Goal: Task Accomplishment & Management: Complete application form

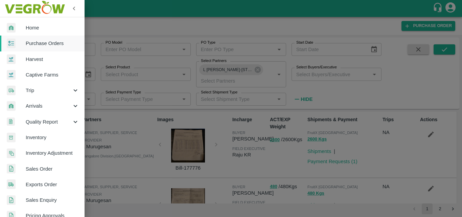
scroll to position [389, 0]
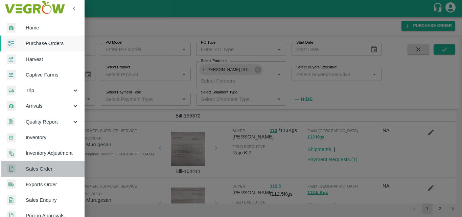
click at [43, 169] on span "Sales Order" at bounding box center [52, 168] width 53 height 7
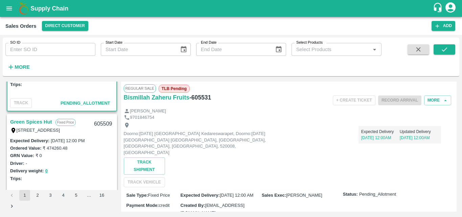
scroll to position [63, 0]
click at [36, 118] on link "Green Spices Hut" at bounding box center [31, 121] width 42 height 9
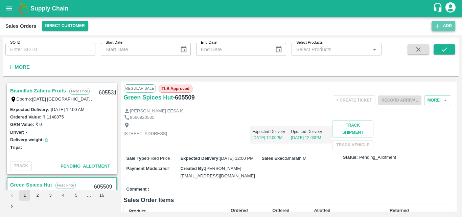
click at [443, 28] on button "Add" at bounding box center [444, 26] width 24 height 10
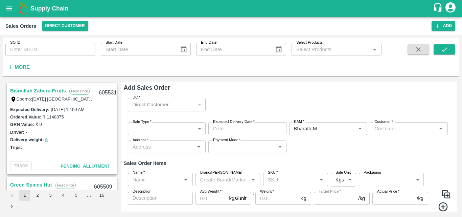
type input "Bharath M"
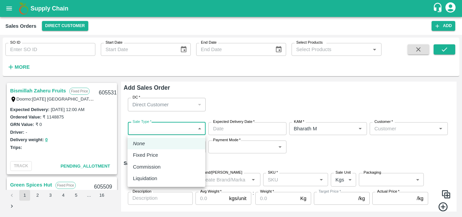
click at [198, 130] on body "Supply Chain Sales Orders Direct Customer Add SO ID SO ID Start Date Start Date…" at bounding box center [231, 108] width 462 height 217
click at [144, 165] on p "Commission" at bounding box center [147, 166] width 28 height 7
type input "2"
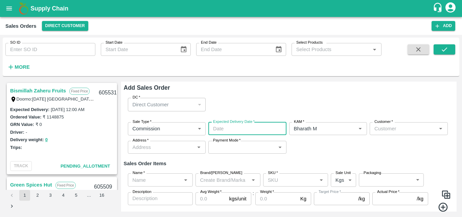
type input "DD/MM/YYYY hh:mm aa"
click at [247, 127] on input "DD/MM/YYYY hh:mm aa" at bounding box center [244, 128] width 73 height 13
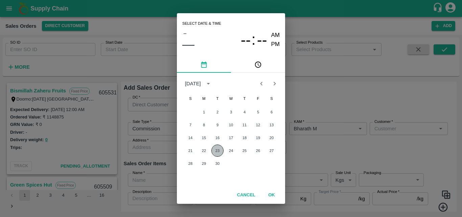
click at [217, 147] on button "23" at bounding box center [217, 150] width 12 height 12
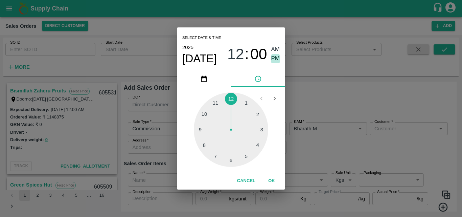
click at [277, 60] on span "PM" at bounding box center [275, 58] width 9 height 9
type input "[DATE] 12:00 PM"
click at [271, 180] on button "OK" at bounding box center [272, 181] width 22 height 12
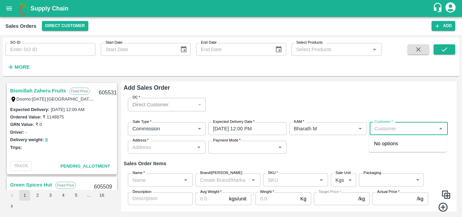
click at [415, 129] on input "Customer   *" at bounding box center [403, 128] width 63 height 9
click at [412, 139] on div "Green Spices Hut" at bounding box center [408, 144] width 78 height 12
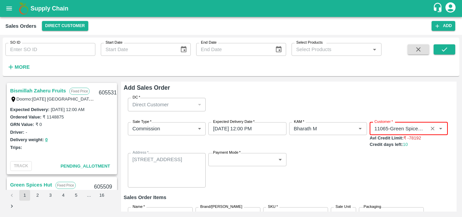
type input "11065-Green Spices Hut"
click at [282, 160] on body "Supply Chain Sales Orders Direct Customer Add SO ID SO ID Start Date Start Date…" at bounding box center [231, 108] width 462 height 217
click div "Credit (Pay Later)"
type input "credit"
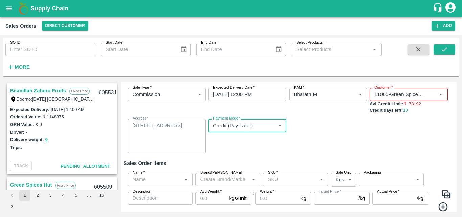
scroll to position [56, 0]
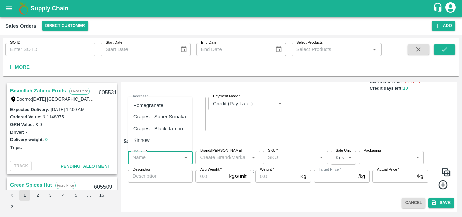
click at [172, 156] on input "Name   *" at bounding box center [155, 157] width 50 height 9
click at [159, 107] on div "Pomegranate" at bounding box center [148, 104] width 30 height 7
type input "Pomegranate"
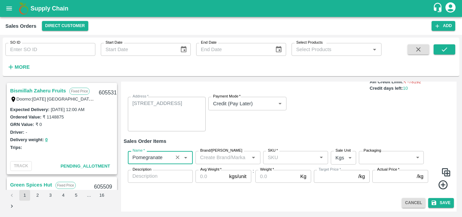
click at [232, 158] on input "Brand/[PERSON_NAME]" at bounding box center [223, 157] width 50 height 9
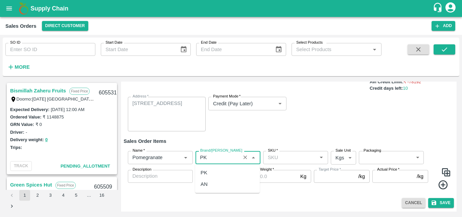
click at [208, 171] on div "PK" at bounding box center [227, 173] width 65 height 12
type input "PK"
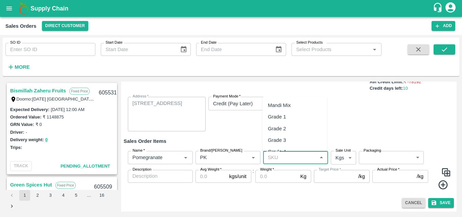
click at [283, 156] on input "SKU   *" at bounding box center [290, 157] width 50 height 9
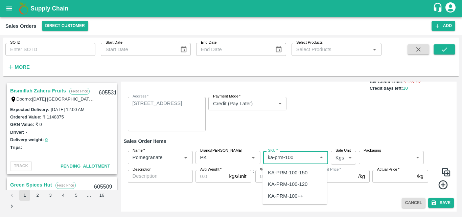
click at [305, 173] on div "KA-PRM-100-150" at bounding box center [288, 172] width 40 height 7
type input "KA-PRM-100-150"
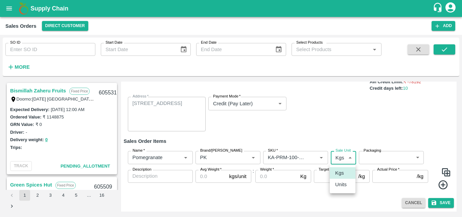
click at [339, 157] on body "Supply Chain Sales Orders Direct Customer Add SO ID SO ID Start Date Start Date…" at bounding box center [231, 108] width 462 height 217
click at [345, 184] on p "Units" at bounding box center [341, 184] width 12 height 7
type input "2"
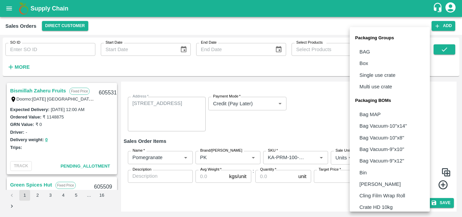
click at [384, 155] on body "Supply Chain Sales Orders Direct Customer Add SO ID SO ID Start Date Start Date…" at bounding box center [231, 108] width 462 height 217
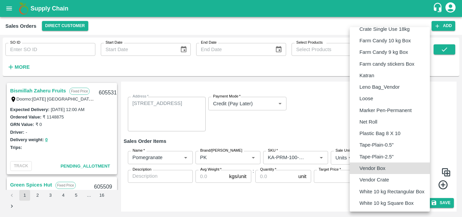
type input "BOM/276"
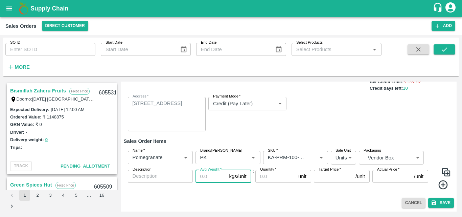
click at [213, 177] on input "Avg Weight   *" at bounding box center [211, 176] width 31 height 13
type input "9.5"
click at [146, 172] on label "Description" at bounding box center [142, 169] width 19 height 5
click at [146, 173] on textarea "Description" at bounding box center [160, 176] width 55 height 7
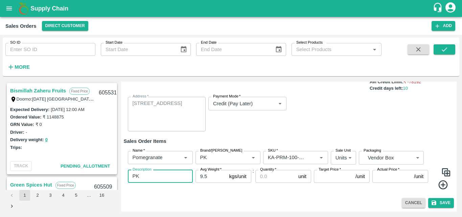
type textarea "PK"
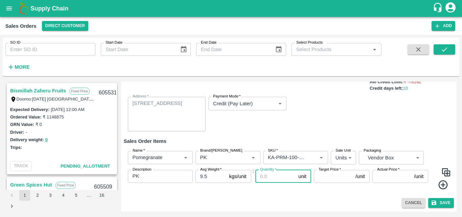
click at [273, 177] on input "Quantity   *" at bounding box center [275, 176] width 40 height 13
type input "34"
click at [329, 176] on input "Target Price   *" at bounding box center [333, 176] width 39 height 13
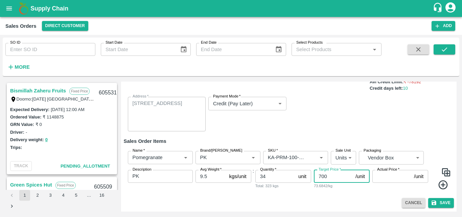
type input "700"
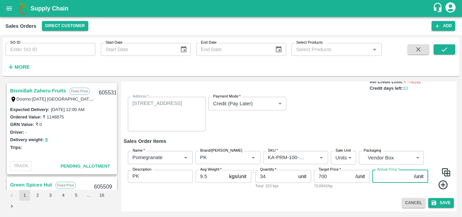
click at [391, 176] on input "Actual Price   *" at bounding box center [391, 176] width 39 height 13
type input "700"
click at [443, 188] on icon at bounding box center [443, 184] width 11 height 11
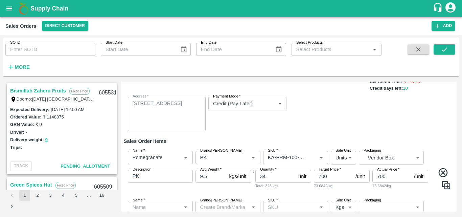
scroll to position [119, 0]
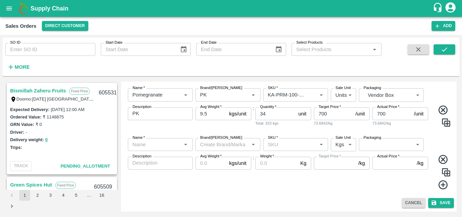
click at [163, 139] on div "Name   *" at bounding box center [160, 144] width 65 height 13
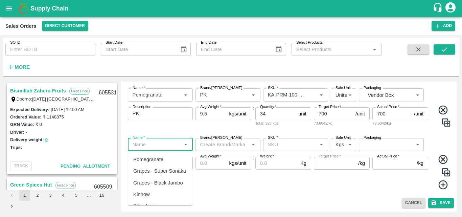
click at [158, 154] on div "Pomegranate" at bounding box center [160, 160] width 65 height 12
type input "Pomegranate"
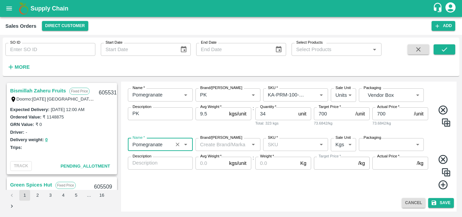
click at [230, 144] on input "Brand/[PERSON_NAME]" at bounding box center [223, 144] width 50 height 9
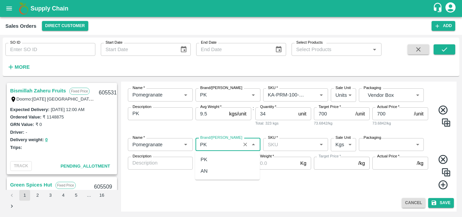
click at [211, 155] on div "PK" at bounding box center [227, 160] width 65 height 12
click at [272, 150] on div "SKU   *" at bounding box center [295, 144] width 65 height 13
type input "PK"
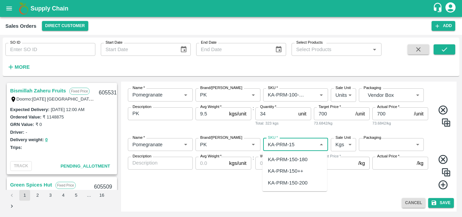
click at [291, 161] on div "KA-PRM-150-180" at bounding box center [288, 159] width 40 height 7
type input "KA-PRM-150-180"
click at [337, 149] on body "Supply Chain Sales Orders Direct Customer Add SO ID SO ID Start Date Start Date…" at bounding box center [231, 108] width 462 height 217
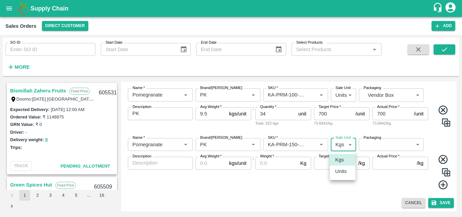
click at [340, 173] on p "Units" at bounding box center [341, 170] width 12 height 7
type input "2"
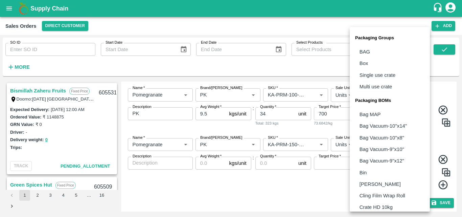
click at [384, 148] on body "Supply Chain Sales Orders Direct Customer Add SO ID SO ID Start Date Start Date…" at bounding box center [231, 108] width 462 height 217
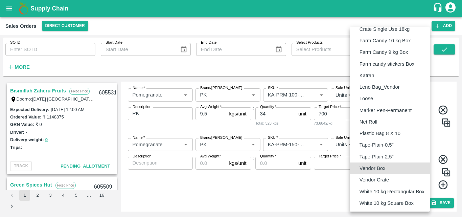
type input "BOM/276"
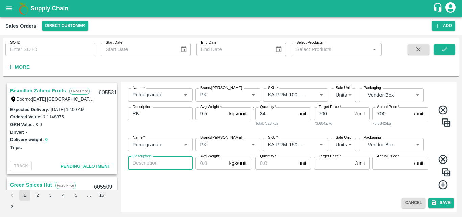
click at [176, 161] on textarea "Description" at bounding box center [160, 162] width 55 height 7
type textarea "PK"
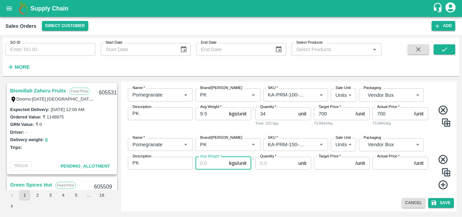
click at [210, 166] on input "Avg Weight   *" at bounding box center [211, 163] width 31 height 13
type input "9.5"
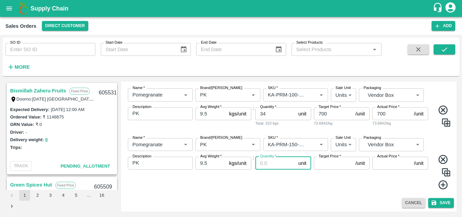
click at [266, 161] on input "Quantity   *" at bounding box center [275, 163] width 40 height 13
type input "33"
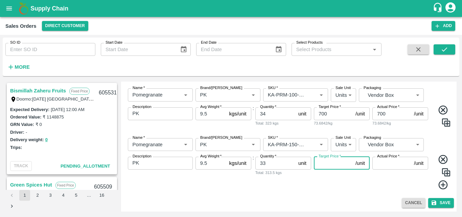
click at [327, 169] on input "Target Price   *" at bounding box center [333, 163] width 39 height 13
type input "850"
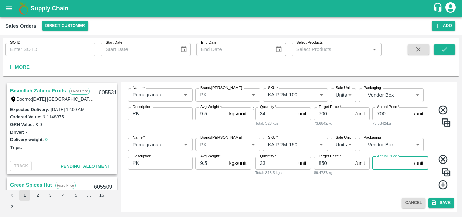
click at [391, 165] on input "Actual Price   *" at bounding box center [391, 163] width 39 height 13
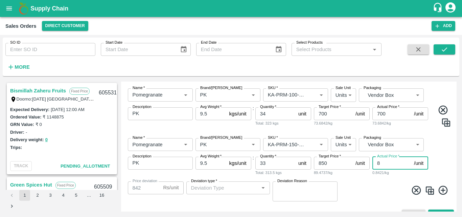
type input "85"
type input "765"
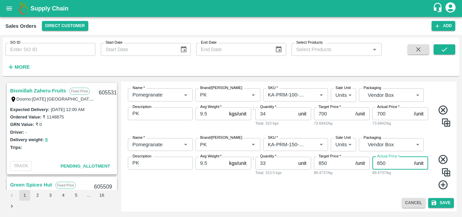
type input "850"
click at [441, 185] on icon at bounding box center [442, 184] width 9 height 9
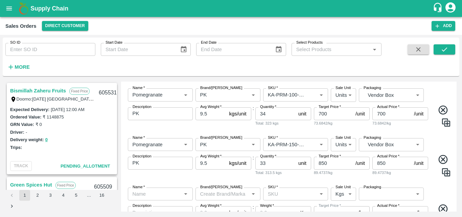
scroll to position [168, 0]
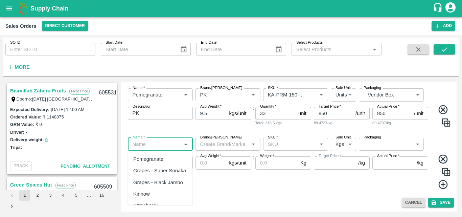
click at [173, 140] on input "Name   *" at bounding box center [155, 144] width 50 height 9
click at [156, 158] on div "Pomegranate" at bounding box center [148, 158] width 30 height 7
type input "Pomegranate"
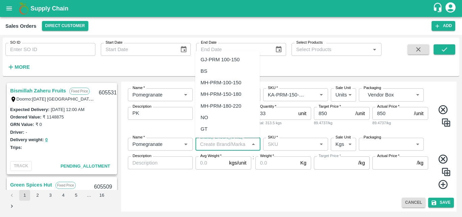
click at [226, 145] on input "Brand/[PERSON_NAME]" at bounding box center [223, 144] width 50 height 9
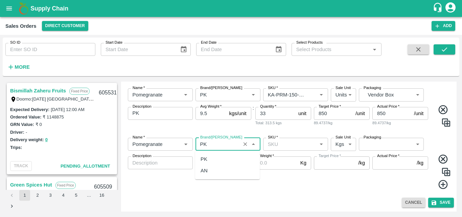
click at [208, 161] on div "PK" at bounding box center [227, 159] width 65 height 12
click at [282, 149] on div "SKU   *" at bounding box center [295, 144] width 65 height 13
type input "PK"
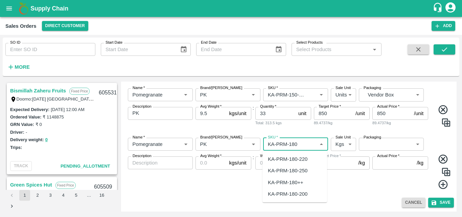
click at [297, 161] on div "KA-PRM-180-220" at bounding box center [288, 158] width 40 height 7
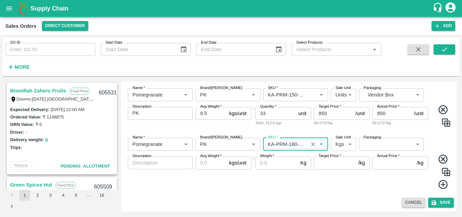
type input "KA-PRM-180-220"
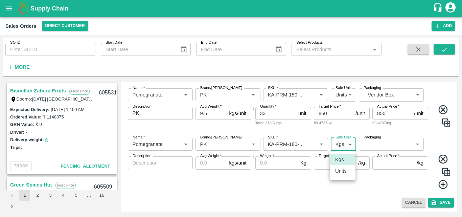
click at [341, 148] on body "Supply Chain Sales Orders Direct Customer Add SO ID SO ID Start Date Start Date…" at bounding box center [231, 108] width 462 height 217
click at [341, 175] on li "Units" at bounding box center [343, 171] width 26 height 12
type input "2"
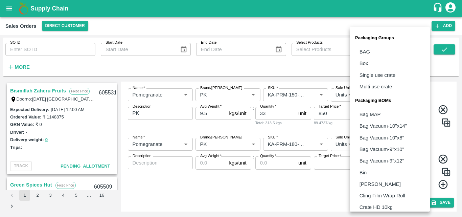
click at [388, 147] on body "Supply Chain Sales Orders Direct Customer Add SO ID SO ID Start Date Start Date…" at bounding box center [231, 108] width 462 height 217
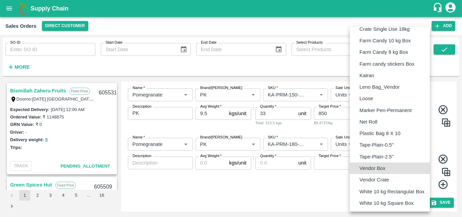
type input "BOM/276"
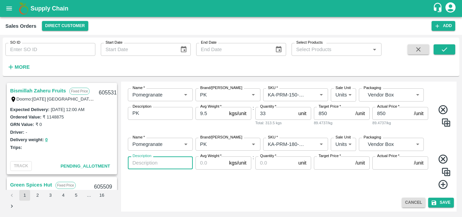
click at [155, 165] on textarea "Description" at bounding box center [160, 162] width 55 height 7
type textarea "PK"
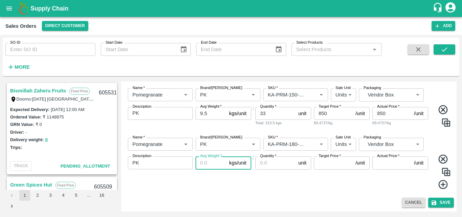
click at [205, 159] on input "Avg Weight   *" at bounding box center [211, 162] width 31 height 13
type input "9.5"
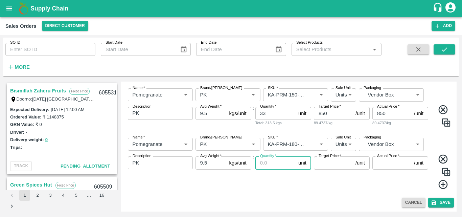
click at [266, 165] on input "Quantity   *" at bounding box center [275, 162] width 40 height 13
type input "34"
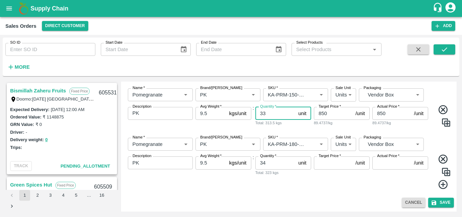
click at [268, 113] on input "33" at bounding box center [275, 113] width 40 height 13
type input "32"
click at [288, 181] on div "Quantity   * 34 unit Quantity Total: 323 kgs" at bounding box center [283, 172] width 56 height 33
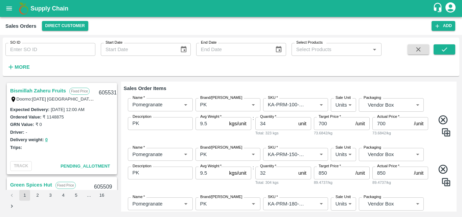
scroll to position [168, 0]
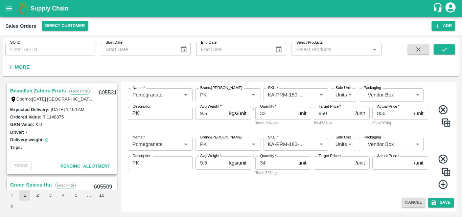
click at [441, 185] on icon at bounding box center [443, 184] width 11 height 11
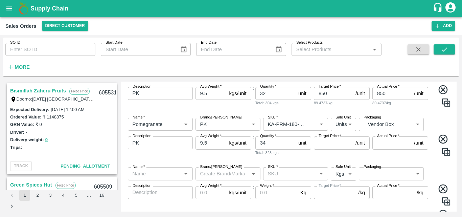
scroll to position [218, 0]
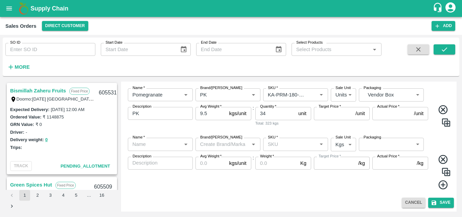
click at [180, 144] on div "Name   *" at bounding box center [160, 144] width 65 height 13
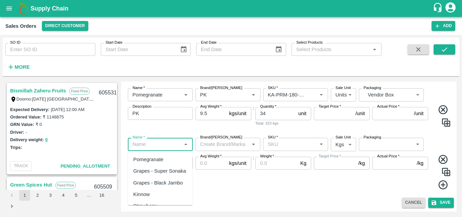
click at [156, 160] on div "Pomegranate" at bounding box center [148, 159] width 30 height 7
type input "Pomegranate"
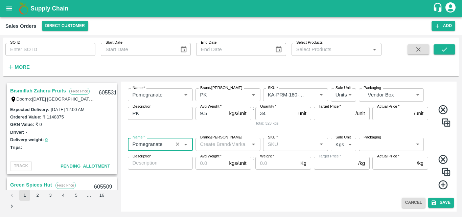
click at [216, 150] on div "Brand/[PERSON_NAME]" at bounding box center [228, 144] width 65 height 13
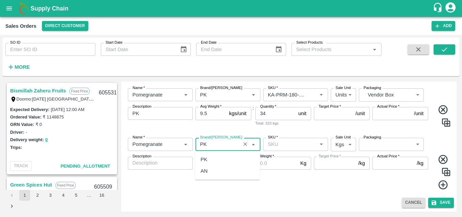
click at [202, 160] on div "PK" at bounding box center [204, 159] width 7 height 7
type input "PK"
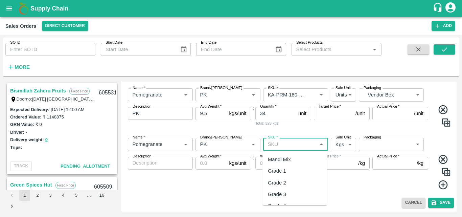
click at [277, 145] on input "SKU   *" at bounding box center [290, 144] width 50 height 9
click at [283, 160] on div "KA-PRM-220-250" at bounding box center [288, 159] width 40 height 7
type input "KA-PRM-220-250"
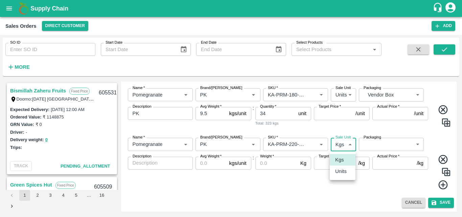
click at [339, 145] on body "Supply Chain Sales Orders Direct Customer Add SO ID SO ID Start Date Start Date…" at bounding box center [231, 108] width 462 height 217
click at [340, 178] on ul "Kgs Units" at bounding box center [343, 165] width 26 height 29
click at [342, 171] on p "Units" at bounding box center [341, 170] width 12 height 7
type input "2"
click at [390, 145] on body "Supply Chain Sales Orders Direct Customer Add SO ID SO ID Start Date Start Date…" at bounding box center [231, 108] width 462 height 217
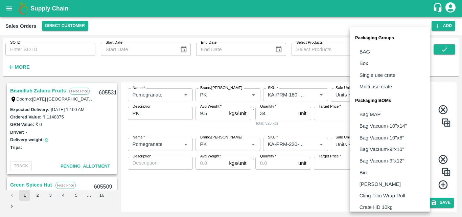
scroll to position [190, 0]
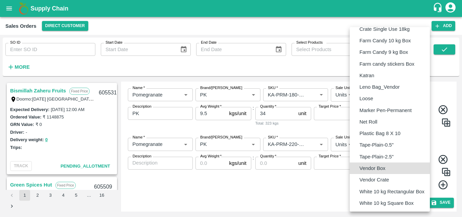
type input "BOM/276"
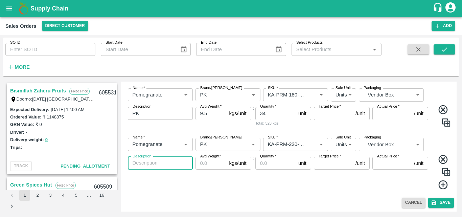
click at [163, 163] on textarea "Description" at bounding box center [160, 162] width 55 height 7
type textarea "PK"
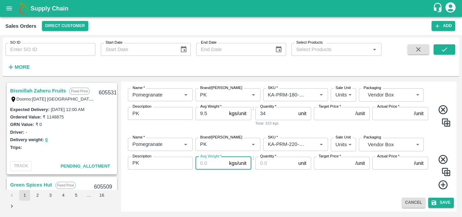
click at [210, 161] on input "Avg Weight   *" at bounding box center [211, 163] width 31 height 13
type input "9.5"
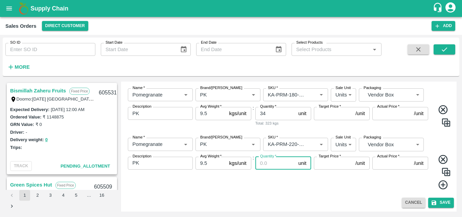
click at [260, 168] on input "Quantity   *" at bounding box center [275, 163] width 40 height 13
type input "37"
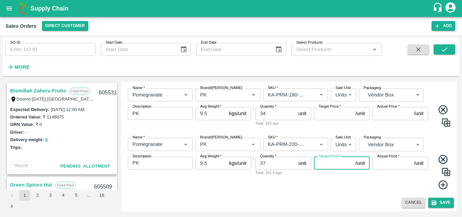
click at [323, 163] on input "Target Price   *" at bounding box center [333, 163] width 39 height 13
click at [330, 198] on div "Cancel Save" at bounding box center [289, 203] width 330 height 10
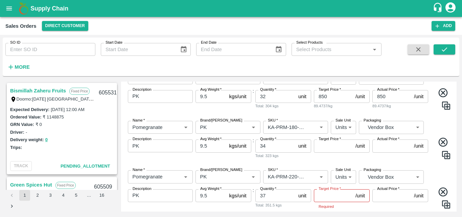
scroll to position [185, 0]
click at [322, 144] on input "Target Price   *" at bounding box center [333, 146] width 39 height 13
type input "1000"
click at [382, 144] on input "Actual Price   *" at bounding box center [391, 146] width 39 height 13
type input "1000"
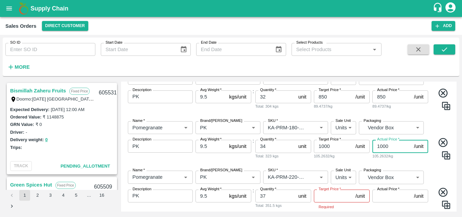
click at [330, 196] on input "Target Price   *" at bounding box center [333, 195] width 39 height 13
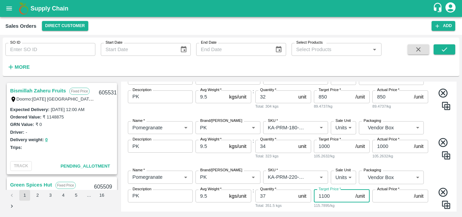
type input "1100"
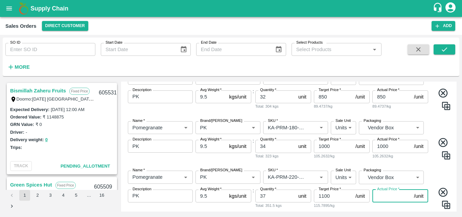
click at [376, 197] on input "Actual Price   *" at bounding box center [391, 195] width 39 height 13
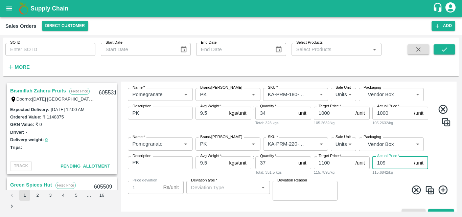
type input "10"
type input "1090"
type input "1000"
type input "100"
type input "1"
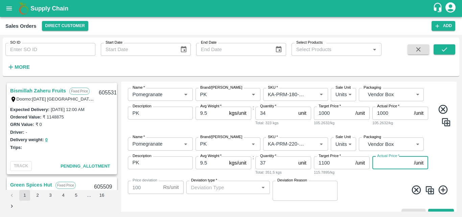
type input "1099"
type input "11"
type input "1089"
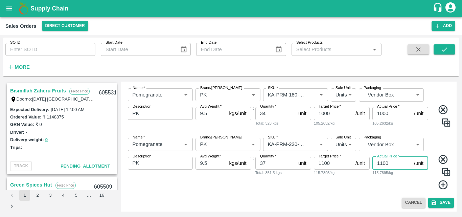
scroll to position [218, 0]
type input "1100"
click at [442, 187] on icon at bounding box center [443, 184] width 11 height 11
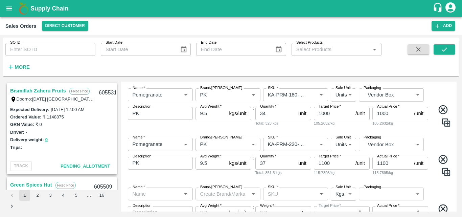
scroll to position [267, 0]
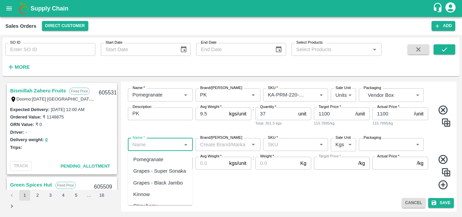
click at [172, 146] on input "Name   *" at bounding box center [155, 144] width 50 height 9
click at [163, 158] on div "Pomegranate" at bounding box center [148, 159] width 30 height 7
type input "Pomegranate"
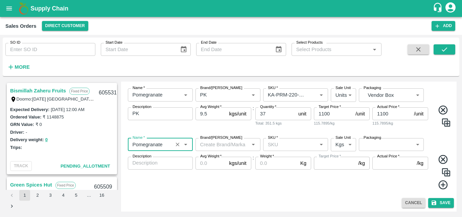
click at [219, 146] on input "Brand/[PERSON_NAME]" at bounding box center [223, 144] width 50 height 9
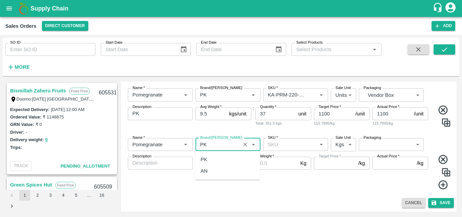
click at [209, 157] on div "PK" at bounding box center [227, 160] width 65 height 12
type input "PK"
click at [278, 142] on input "SKU   *" at bounding box center [290, 144] width 50 height 9
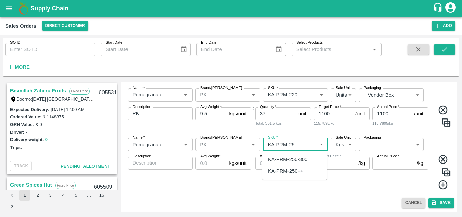
click at [298, 158] on div "KA-PRM-250-300" at bounding box center [288, 159] width 40 height 7
type input "KA-PRM-250-300"
click at [340, 145] on body "Supply Chain Sales Orders Direct Customer Add SO ID SO ID Start Date Start Date…" at bounding box center [231, 108] width 462 height 217
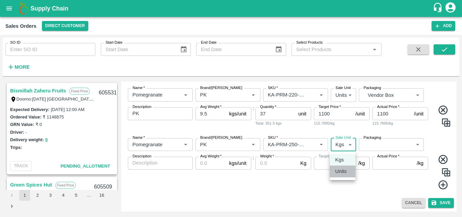
click at [344, 171] on p "Units" at bounding box center [341, 170] width 12 height 7
type input "2"
click at [384, 148] on body "Supply Chain Sales Orders Direct Customer Add SO ID SO ID Start Date Start Date…" at bounding box center [231, 108] width 462 height 217
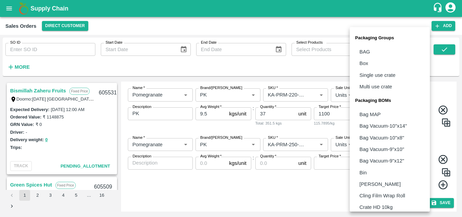
scroll to position [190, 0]
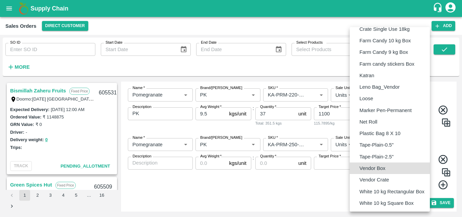
type input "BOM/276"
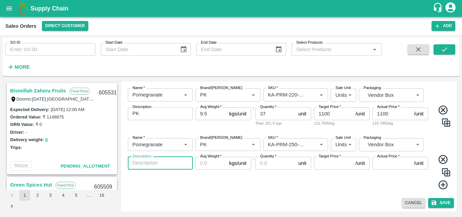
click at [145, 166] on textarea "Description" at bounding box center [160, 162] width 55 height 7
type textarea "PK"
click at [208, 163] on input "Avg Weight   *" at bounding box center [211, 163] width 31 height 13
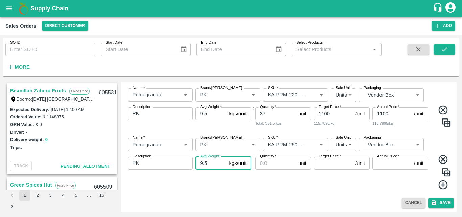
type input "9.5"
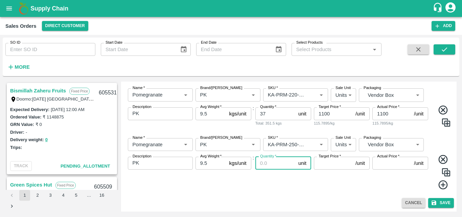
click at [267, 165] on input "Quantity   *" at bounding box center [275, 163] width 40 height 13
type input "15"
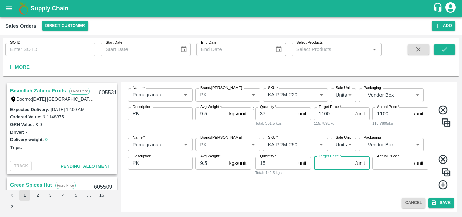
click at [323, 163] on input "Target Price   *" at bounding box center [333, 163] width 39 height 13
type input "1200"
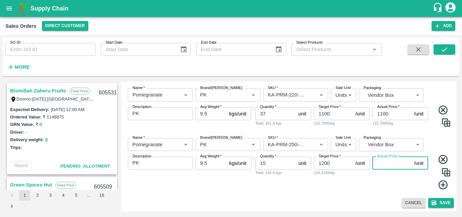
click at [381, 162] on input "Actual Price   *" at bounding box center [391, 163] width 39 height 13
type input "1200"
click at [374, 194] on div "Name   * Name   * Brand/[PERSON_NAME]/[PERSON_NAME]   * SKU   * Sale Unit Units…" at bounding box center [289, 164] width 330 height 63
click at [442, 187] on icon at bounding box center [443, 184] width 11 height 11
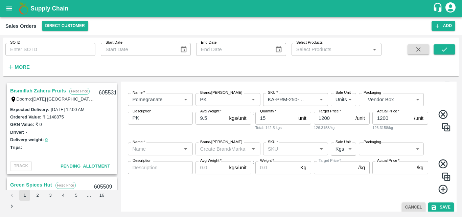
scroll to position [317, 0]
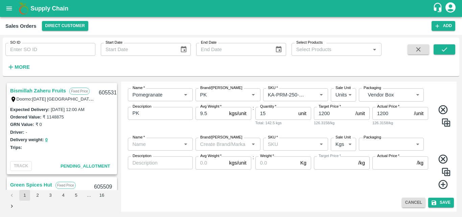
click at [171, 144] on input "Name   *" at bounding box center [155, 144] width 50 height 9
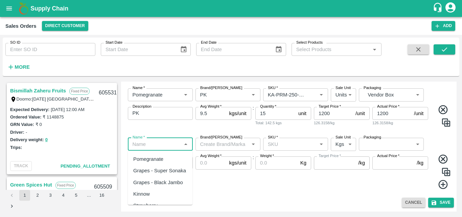
click at [157, 156] on div "Pomegranate" at bounding box center [148, 158] width 30 height 7
type input "Pomegranate"
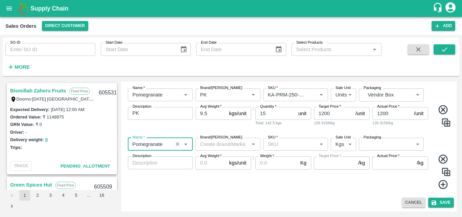
click at [214, 145] on input "Brand/[PERSON_NAME]" at bounding box center [223, 144] width 50 height 9
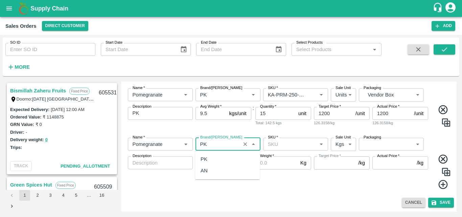
click at [208, 157] on div "PK" at bounding box center [227, 159] width 65 height 12
type input "PK"
click at [281, 141] on input "SKU   *" at bounding box center [290, 144] width 50 height 9
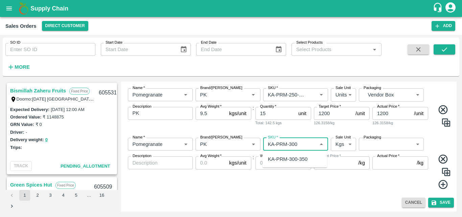
click at [297, 158] on div "KA-PRM-300-350" at bounding box center [288, 158] width 40 height 7
type input "KA-PRM-300-350"
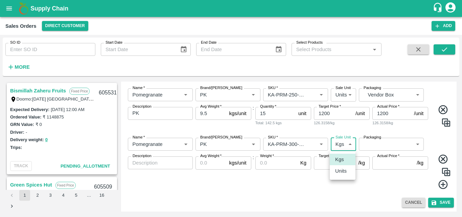
click at [349, 145] on body "Supply Chain Sales Orders Direct Customer Add SO ID SO ID Start Date Start Date…" at bounding box center [231, 108] width 462 height 217
click at [344, 168] on p "Units" at bounding box center [341, 170] width 12 height 7
type input "2"
click at [398, 142] on body "Supply Chain Sales Orders Direct Customer Add SO ID SO ID Start Date Start Date…" at bounding box center [231, 108] width 462 height 217
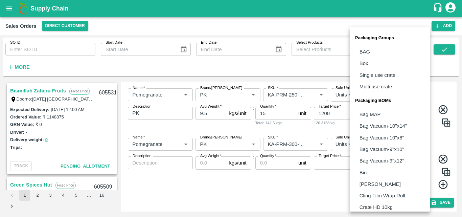
scroll to position [190, 0]
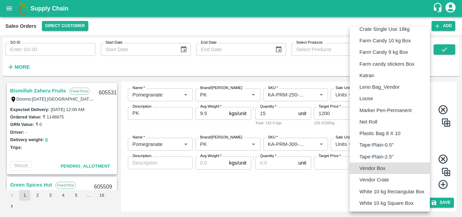
type input "BOM/276"
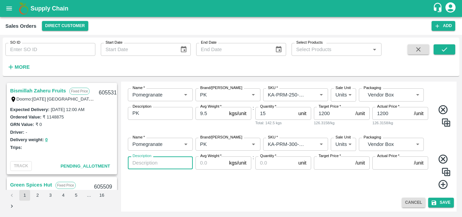
click at [151, 165] on textarea "Description" at bounding box center [160, 162] width 55 height 7
type textarea "PK"
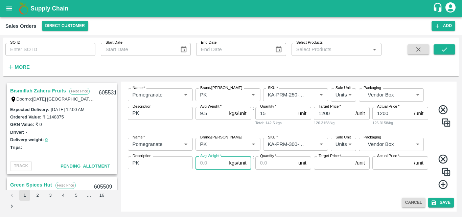
click at [199, 162] on input "Avg Weight   *" at bounding box center [211, 162] width 31 height 13
type input "9.5"
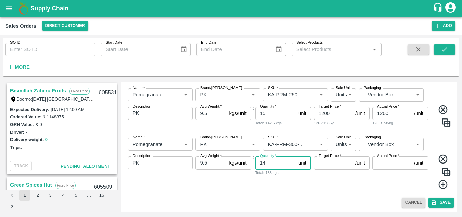
type input "14"
click at [323, 167] on input "Target Price   *" at bounding box center [333, 162] width 39 height 13
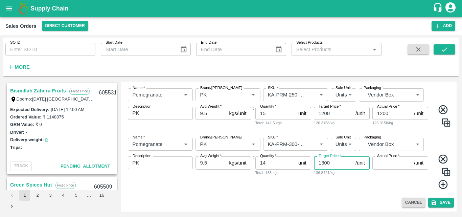
type input "1300"
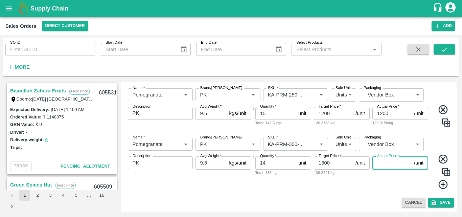
click at [385, 166] on input "Actual Price   *" at bounding box center [391, 162] width 39 height 13
type input "1300"
click at [439, 185] on icon at bounding box center [443, 184] width 11 height 11
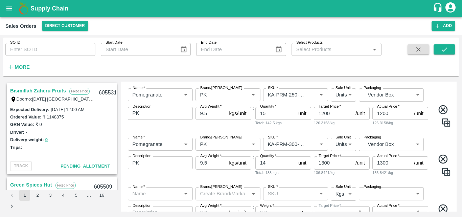
scroll to position [366, 0]
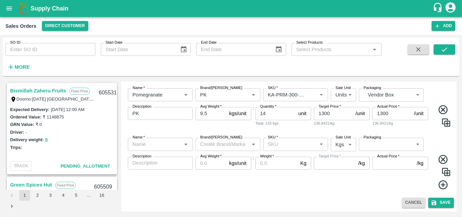
click at [157, 146] on input "Name   *" at bounding box center [155, 144] width 50 height 9
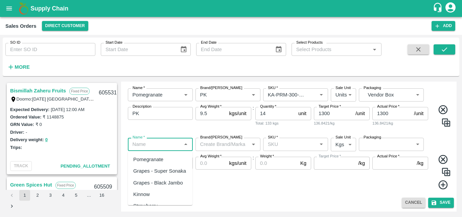
click at [158, 162] on div "Pomegranate" at bounding box center [148, 159] width 30 height 7
type input "Pomegranate"
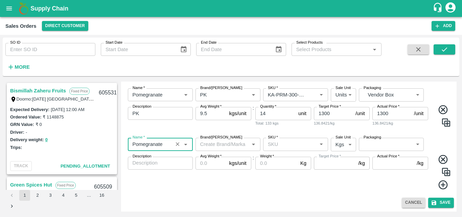
click at [209, 144] on input "Brand/[PERSON_NAME]" at bounding box center [223, 144] width 50 height 9
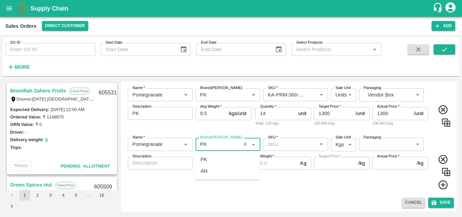
click at [199, 162] on div "PK" at bounding box center [227, 160] width 65 height 12
type input "PK"
click at [283, 143] on input "SKU   *" at bounding box center [290, 144] width 50 height 9
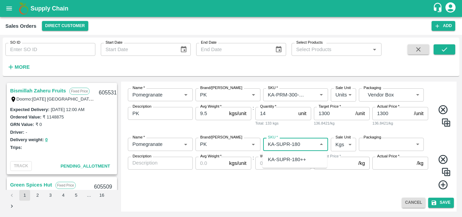
click at [298, 160] on div "KA-SUPR-180++" at bounding box center [287, 159] width 38 height 7
type input "KA-SUPR-180++"
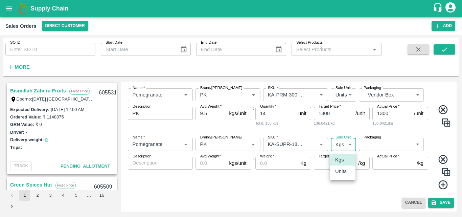
click at [341, 145] on body "Supply Chain Sales Orders Direct Customer Add SO ID SO ID Start Date Start Date…" at bounding box center [231, 108] width 462 height 217
click at [342, 174] on p "Units" at bounding box center [341, 170] width 12 height 7
type input "2"
click at [386, 144] on body "Supply Chain Sales Orders Direct Customer Add SO ID SO ID Start Date Start Date…" at bounding box center [231, 108] width 462 height 217
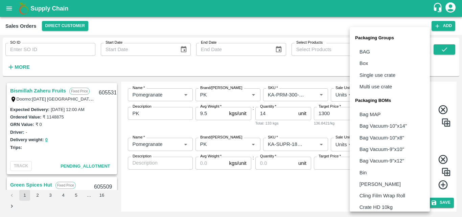
scroll to position [190, 0]
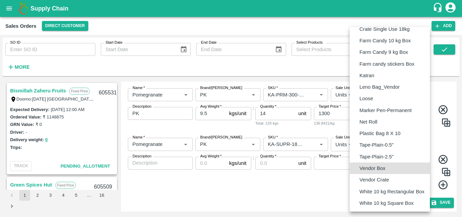
type input "BOM/276"
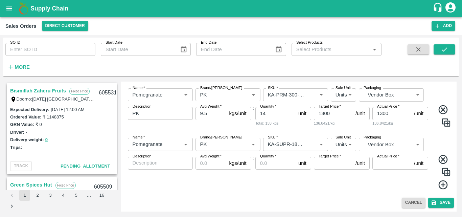
click at [153, 168] on div "x Description" at bounding box center [160, 163] width 65 height 13
type textarea "PK"
click at [199, 167] on input "Avg Weight   *" at bounding box center [211, 163] width 31 height 13
type input "9.5"
click at [261, 165] on input "Quantity   *" at bounding box center [275, 163] width 40 height 13
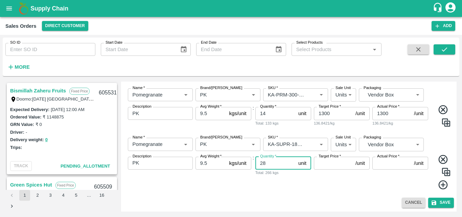
type input "28"
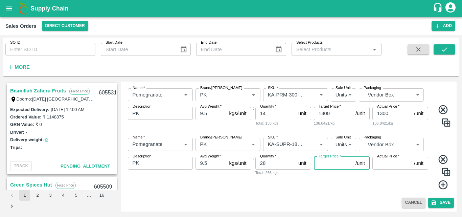
click at [329, 160] on input "Target Price   *" at bounding box center [333, 163] width 39 height 13
type input "500"
click at [379, 168] on input "Actual Price   *" at bounding box center [391, 163] width 39 height 13
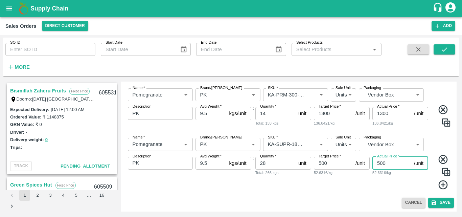
type input "500"
click at [442, 186] on icon at bounding box center [443, 184] width 11 height 11
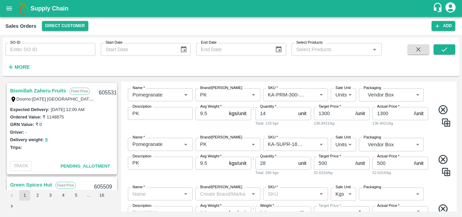
scroll to position [416, 0]
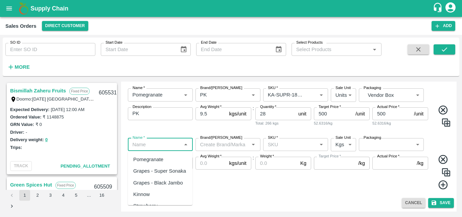
click at [159, 147] on input "Name   *" at bounding box center [155, 144] width 50 height 9
click at [157, 156] on div "Pomegranate" at bounding box center [148, 159] width 30 height 7
type input "Pomegranate"
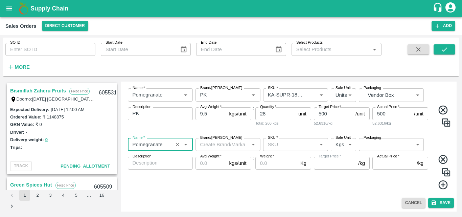
click at [220, 143] on input "Brand/[PERSON_NAME]" at bounding box center [223, 144] width 50 height 9
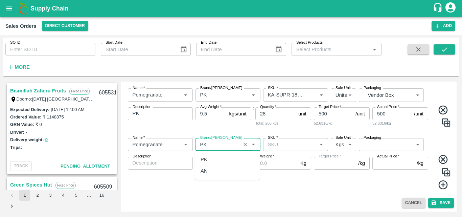
click at [208, 160] on div "PK" at bounding box center [227, 160] width 65 height 12
type input "PK"
click at [281, 145] on input "SKU   *" at bounding box center [290, 144] width 50 height 9
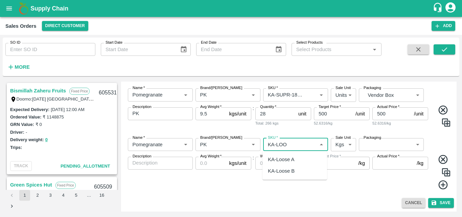
click at [291, 160] on div "KA-Loose A" at bounding box center [281, 159] width 26 height 7
type input "KA-Loose A"
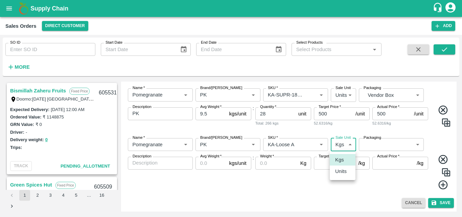
click at [339, 145] on body "Supply Chain Sales Orders Direct Customer Add SO ID SO ID Start Date Start Date…" at bounding box center [231, 108] width 462 height 217
click at [340, 172] on p "Units" at bounding box center [341, 170] width 12 height 7
type input "2"
click at [384, 145] on body "Supply Chain Sales Orders Direct Customer Add SO ID SO ID Start Date Start Date…" at bounding box center [231, 108] width 462 height 217
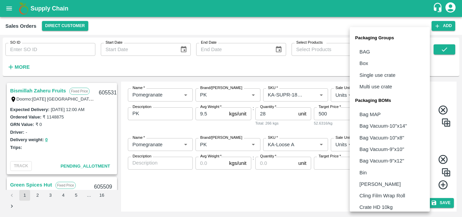
scroll to position [190, 0]
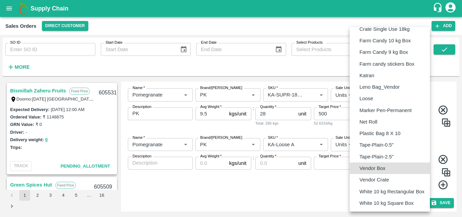
type input "BOM/276"
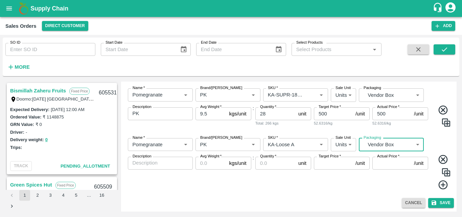
click at [139, 162] on textarea "Description" at bounding box center [160, 162] width 55 height 7
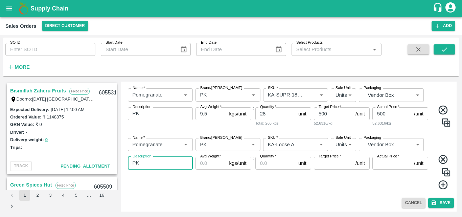
type textarea "PK"
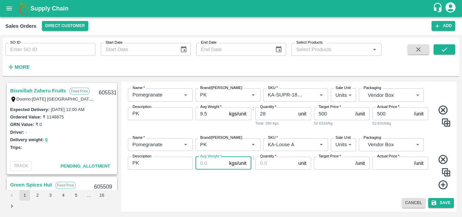
click at [207, 165] on input "Avg Weight   *" at bounding box center [211, 163] width 31 height 13
type input "9.5"
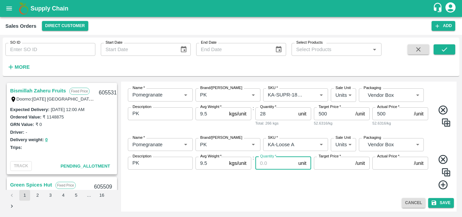
click at [267, 165] on input "Quantity   *" at bounding box center [275, 163] width 40 height 13
type input "24"
click at [320, 163] on input "Target Price   *" at bounding box center [333, 163] width 39 height 13
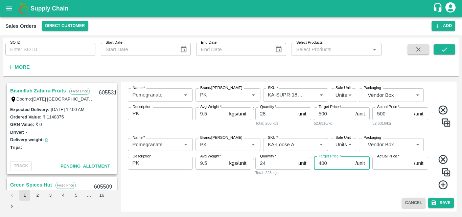
type input "400"
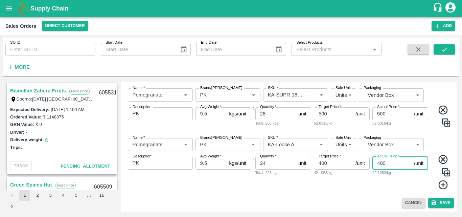
type input "400"
click at [351, 192] on div "Name   * Name   * Brand/[PERSON_NAME]/[PERSON_NAME]   * SKU   * Sale Unit Units…" at bounding box center [289, 164] width 330 height 63
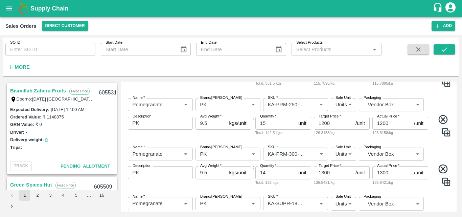
scroll to position [416, 0]
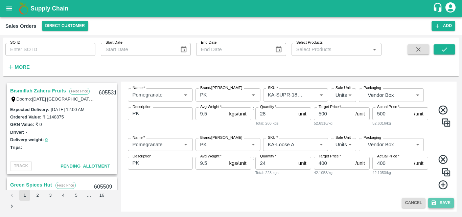
click at [442, 201] on button "Save" at bounding box center [441, 203] width 26 height 10
click at [437, 202] on button "Save" at bounding box center [441, 203] width 26 height 10
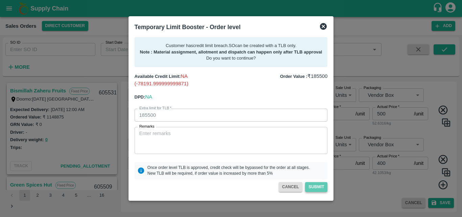
click at [319, 187] on button "Submit" at bounding box center [316, 187] width 22 height 10
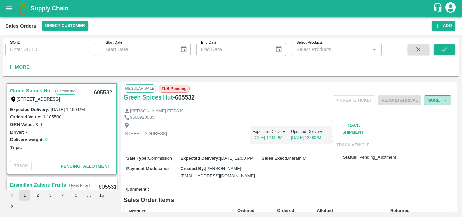
click at [432, 100] on button "More" at bounding box center [437, 100] width 27 height 10
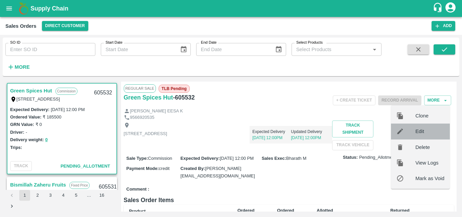
click at [410, 128] on div at bounding box center [405, 131] width 19 height 7
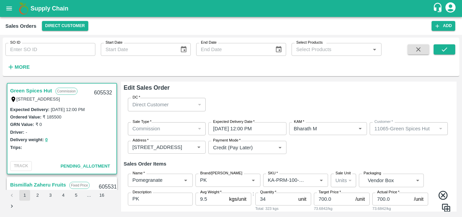
click at [34, 90] on link "Green Spices Hut" at bounding box center [31, 90] width 42 height 9
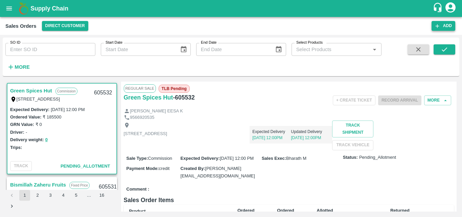
click at [443, 30] on button "Add" at bounding box center [444, 26] width 24 height 10
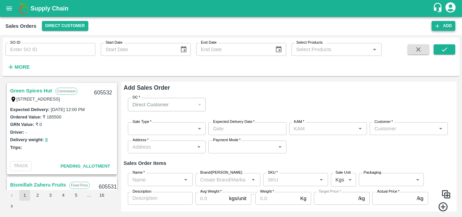
type input "Bharath M"
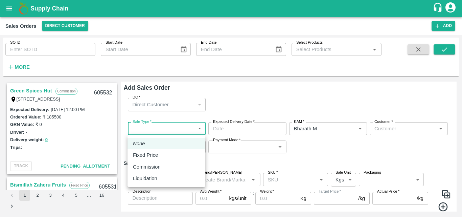
click at [197, 128] on body "Supply Chain Sales Orders Direct Customer Add SO ID SO ID Start Date Start Date…" at bounding box center [231, 108] width 462 height 217
click at [141, 169] on p "Commission" at bounding box center [147, 166] width 28 height 7
type input "2"
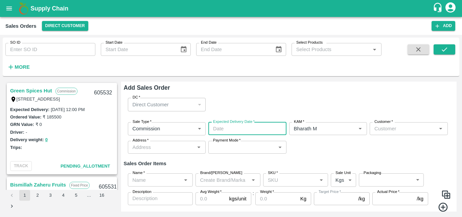
type input "DD/MM/YYYY hh:mm aa"
click at [242, 130] on input "DD/MM/YYYY hh:mm aa" at bounding box center [244, 128] width 73 height 13
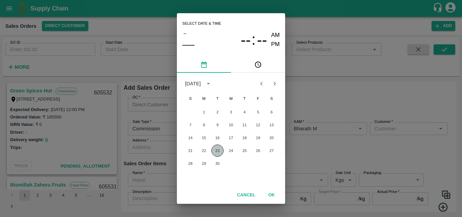
click at [216, 150] on button "23" at bounding box center [217, 150] width 12 height 12
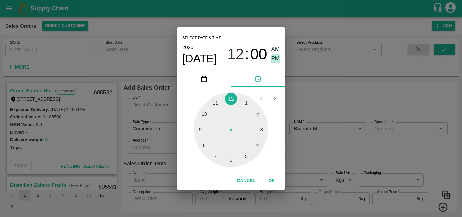
click at [274, 60] on span "PM" at bounding box center [275, 58] width 9 height 9
type input "[DATE] 12:00 PM"
click at [272, 179] on button "OK" at bounding box center [272, 181] width 22 height 12
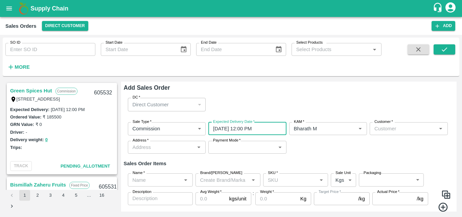
click at [394, 132] on input "Customer   *" at bounding box center [403, 128] width 63 height 9
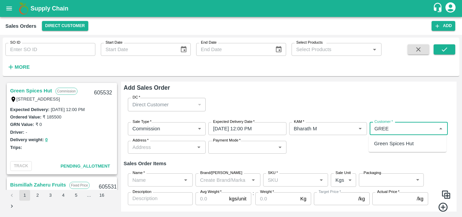
click at [403, 145] on p "Green Spices Hut" at bounding box center [394, 143] width 40 height 7
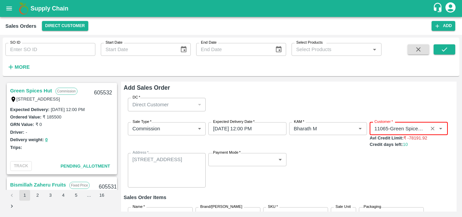
type input "11065-Green Spices Hut"
click at [282, 159] on body "Supply Chain Sales Orders Direct Customer Add SO ID SO ID Start Date Start Date…" at bounding box center [231, 108] width 462 height 217
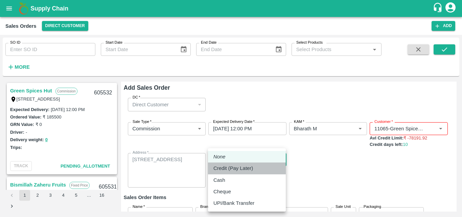
click at [238, 169] on p "Credit (Pay Later)" at bounding box center [233, 167] width 40 height 7
type input "credit"
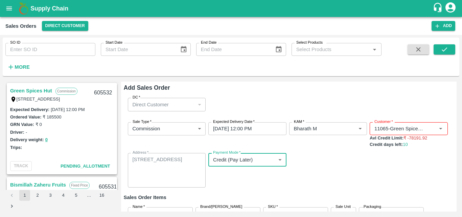
scroll to position [56, 0]
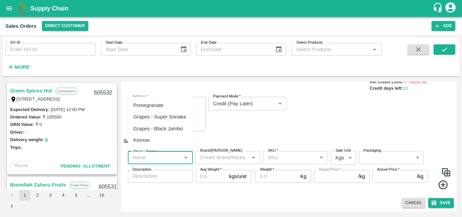
click at [157, 160] on input "Name   *" at bounding box center [155, 157] width 50 height 9
click at [160, 109] on div "Pomegranate" at bounding box center [148, 104] width 30 height 7
type input "Pomegranate"
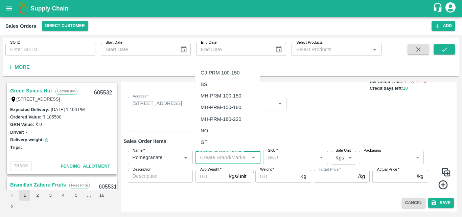
click at [219, 161] on input "Brand/[PERSON_NAME]" at bounding box center [223, 157] width 50 height 9
click at [207, 92] on div "MK" at bounding box center [204, 95] width 7 height 7
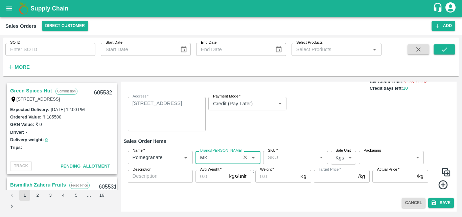
type input "MK"
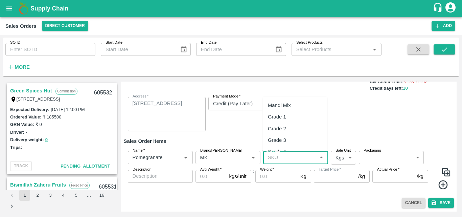
click at [281, 156] on input "SKU   *" at bounding box center [290, 157] width 50 height 9
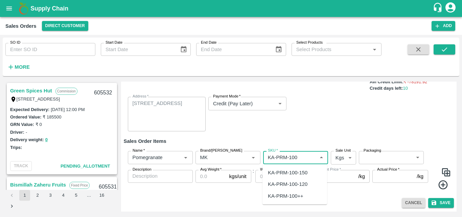
click at [303, 175] on div "KA-PRM-100-150" at bounding box center [288, 172] width 40 height 7
type input "KA-PRM-100-150"
click at [332, 157] on body "Supply Chain Sales Orders Direct Customer Add SO ID SO ID Start Date Start Date…" at bounding box center [231, 108] width 462 height 217
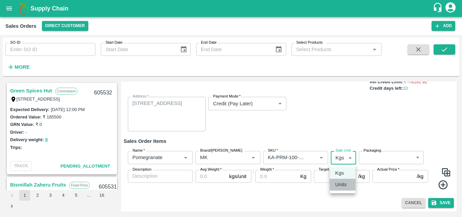
click at [342, 186] on p "Units" at bounding box center [341, 184] width 12 height 7
type input "2"
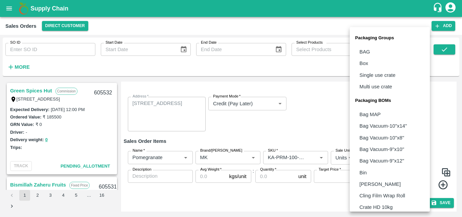
click at [386, 158] on body "Supply Chain Sales Orders Direct Customer Add SO ID SO ID Start Date Start Date…" at bounding box center [231, 108] width 462 height 217
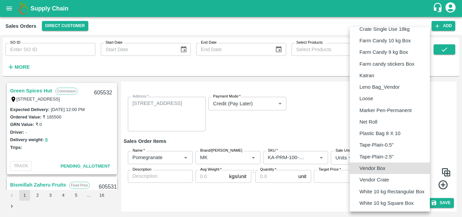
type input "BOM/276"
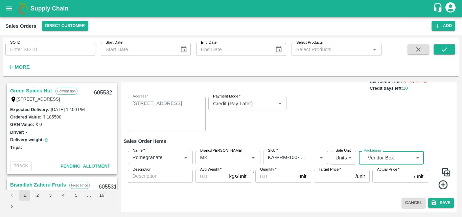
click at [159, 178] on textarea "Description" at bounding box center [160, 176] width 55 height 7
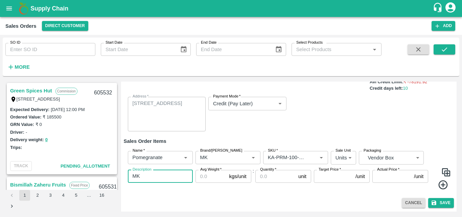
type textarea "MK"
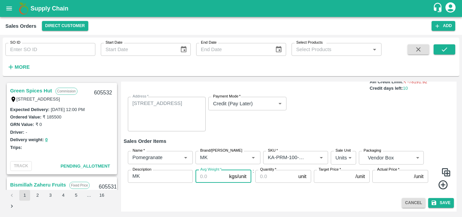
click at [210, 181] on input "Avg Weight   *" at bounding box center [211, 176] width 31 height 13
type input "9.5"
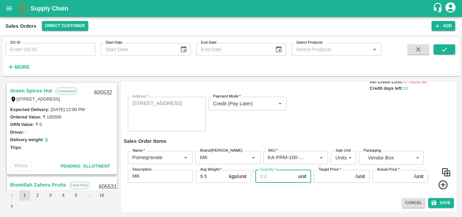
click at [273, 179] on input "Quantity   *" at bounding box center [275, 176] width 40 height 13
type input "18"
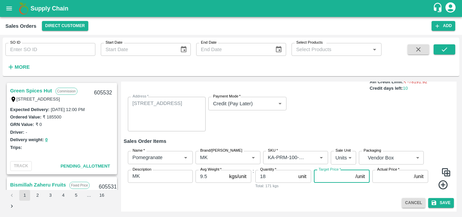
click at [315, 179] on input "Target Price   *" at bounding box center [333, 176] width 39 height 13
type input "700"
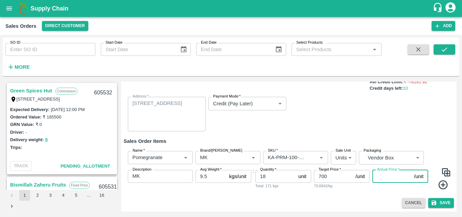
click at [387, 173] on input "Actual Price   *" at bounding box center [391, 176] width 39 height 13
type input "700"
click at [442, 186] on icon at bounding box center [442, 184] width 9 height 9
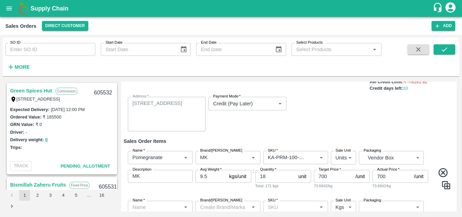
scroll to position [119, 0]
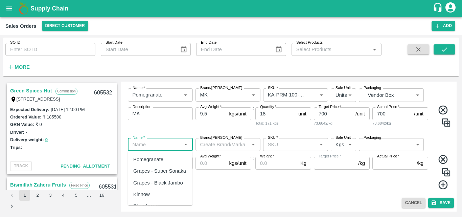
click at [163, 140] on input "Name   *" at bounding box center [155, 144] width 50 height 9
click at [161, 156] on div "Pomegranate" at bounding box center [148, 159] width 30 height 7
type input "Pomegranate"
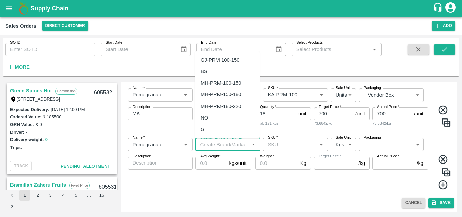
click at [223, 144] on input "Brand/[PERSON_NAME]" at bounding box center [223, 144] width 50 height 9
click at [200, 77] on div "MK" at bounding box center [227, 83] width 65 height 12
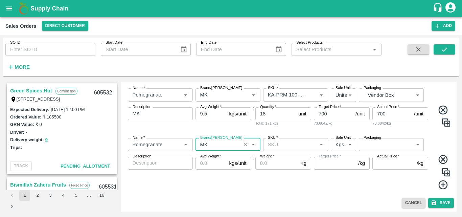
type input "MK"
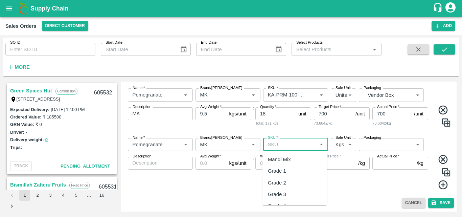
click at [278, 145] on input "SKU   *" at bounding box center [290, 144] width 50 height 9
click at [296, 160] on div "KA-PRM-150-180" at bounding box center [288, 159] width 40 height 7
type input "KA-PRM-150-180"
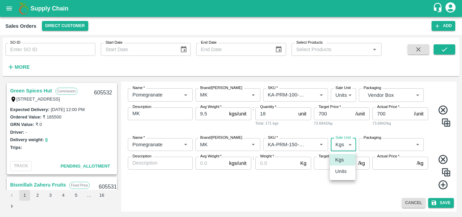
click at [338, 145] on body "Supply Chain Sales Orders Direct Customer Add SO ID SO ID Start Date Start Date…" at bounding box center [231, 108] width 462 height 217
click at [343, 173] on p "Units" at bounding box center [341, 170] width 12 height 7
type input "2"
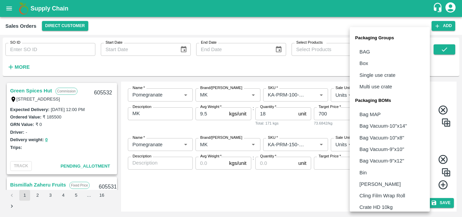
click at [390, 142] on body "Supply Chain Sales Orders Direct Customer Add SO ID SO ID Start Date Start Date…" at bounding box center [231, 108] width 462 height 217
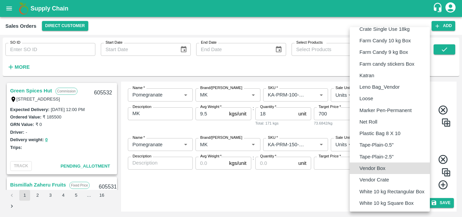
type input "BOM/276"
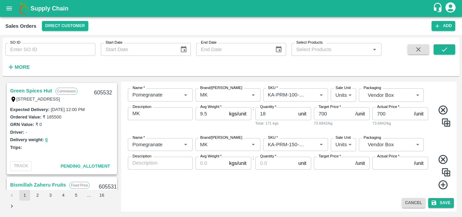
click at [154, 167] on div "x Description" at bounding box center [160, 163] width 65 height 13
type textarea "MK"
click at [206, 165] on input "Avg Weight   *" at bounding box center [211, 163] width 31 height 13
type input "9.5"
click at [265, 163] on input "Quantity   *" at bounding box center [275, 163] width 40 height 13
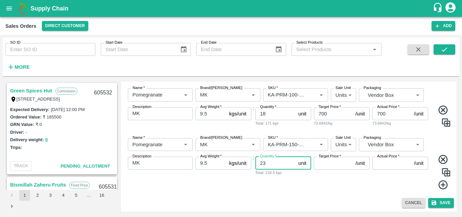
type input "23"
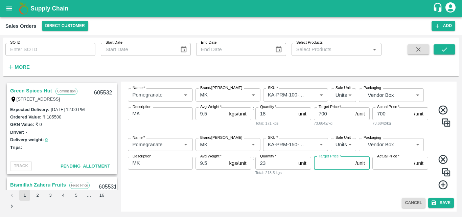
click at [332, 167] on input "Target Price   *" at bounding box center [333, 163] width 39 height 13
type input "850"
click at [386, 163] on input "Actual Price   *" at bounding box center [391, 163] width 39 height 13
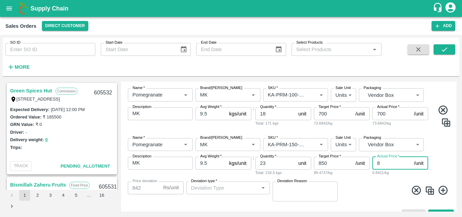
type input "86"
type input "764"
type input "8"
type input "842"
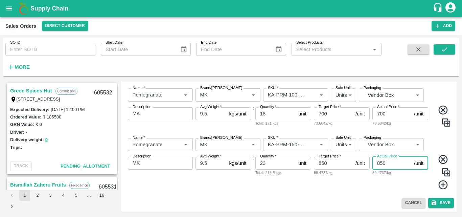
type input "850"
click at [441, 186] on icon at bounding box center [443, 184] width 11 height 11
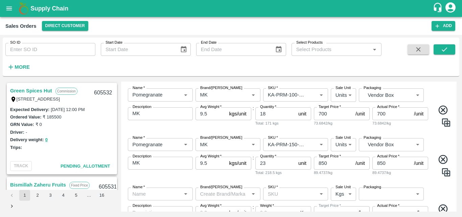
scroll to position [168, 0]
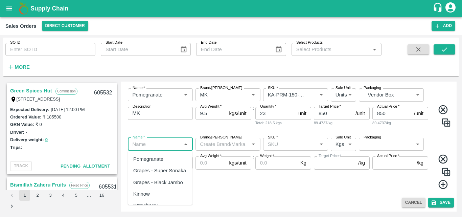
click at [166, 148] on input "Name   *" at bounding box center [155, 144] width 50 height 9
click at [159, 160] on div "Pomegranate" at bounding box center [148, 158] width 30 height 7
type input "Pomegranate"
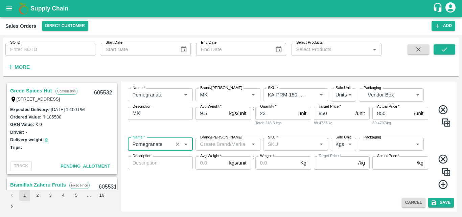
click at [226, 141] on input "Brand/[PERSON_NAME]" at bounding box center [223, 144] width 50 height 9
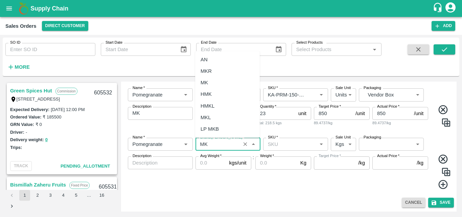
click at [211, 83] on div "MK" at bounding box center [227, 83] width 65 height 12
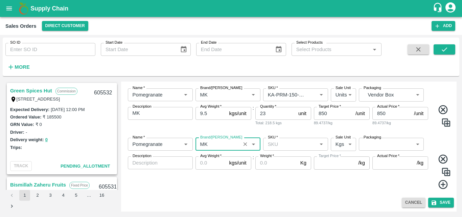
click at [276, 139] on span "*" at bounding box center [277, 137] width 2 height 4
type input "MK"
click at [275, 140] on input "SKU   *" at bounding box center [290, 144] width 50 height 9
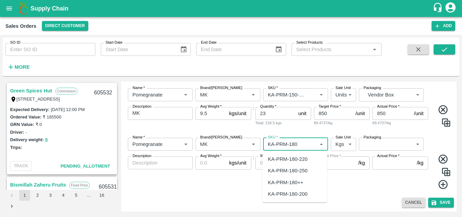
click at [297, 162] on div "KA-PRM-180-220" at bounding box center [288, 158] width 40 height 7
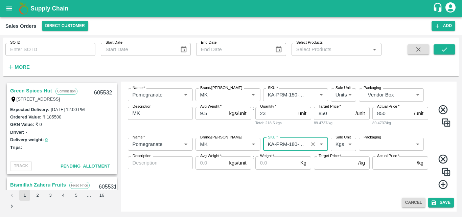
type input "KA-PRM-180-220"
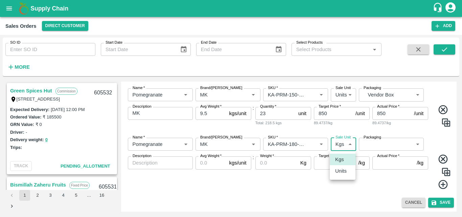
click at [344, 144] on body "Supply Chain Sales Orders Direct Customer Add SO ID SO ID Start Date Start Date…" at bounding box center [231, 108] width 462 height 217
click at [344, 171] on p "Units" at bounding box center [341, 170] width 12 height 7
type input "2"
click at [387, 147] on body "Supply Chain Sales Orders Direct Customer Add SO ID SO ID Start Date Start Date…" at bounding box center [231, 108] width 462 height 217
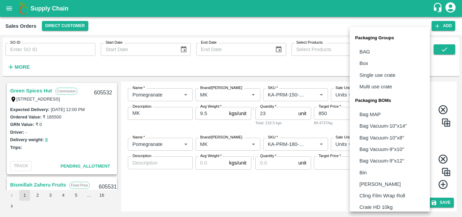
scroll to position [190, 0]
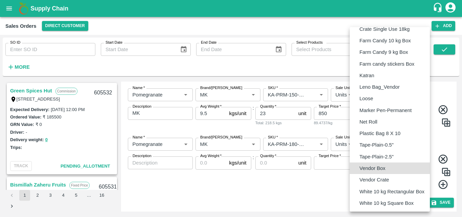
type input "BOM/276"
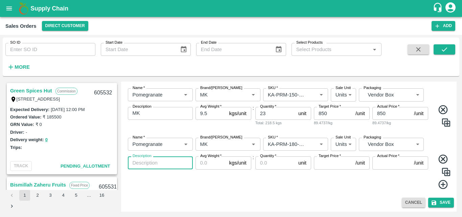
click at [164, 161] on textarea "Description" at bounding box center [160, 162] width 55 height 7
type textarea "MK"
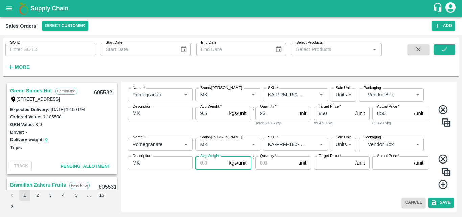
click at [206, 163] on input "Avg Weight   *" at bounding box center [211, 162] width 31 height 13
type input "9.5"
click at [267, 166] on input "Quantity   *" at bounding box center [275, 162] width 40 height 13
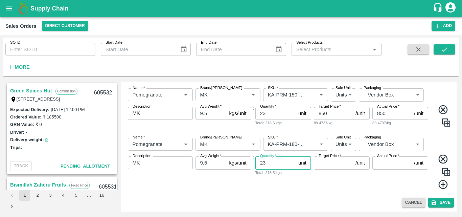
type input "23"
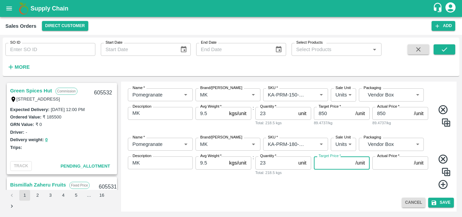
click at [323, 166] on input "Target Price   *" at bounding box center [333, 162] width 39 height 13
type input "1000"
click at [385, 162] on input "Actual Price   *" at bounding box center [391, 162] width 39 height 13
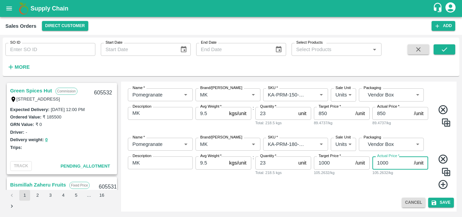
type input "1000"
click at [395, 191] on div "Name   * Name   * Brand/[PERSON_NAME]/[PERSON_NAME]   * SKU   * Sale Unit Units…" at bounding box center [289, 163] width 330 height 63
click at [442, 183] on icon at bounding box center [443, 184] width 11 height 11
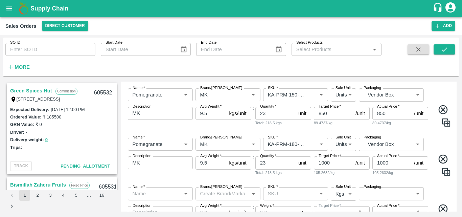
scroll to position [218, 0]
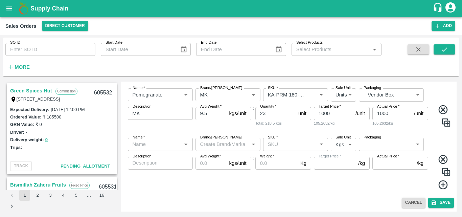
click at [160, 146] on input "Name   *" at bounding box center [155, 144] width 50 height 9
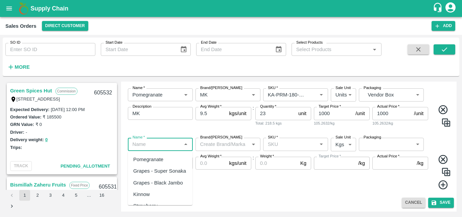
click at [159, 158] on div "Pomegranate" at bounding box center [148, 159] width 30 height 7
type input "Pomegranate"
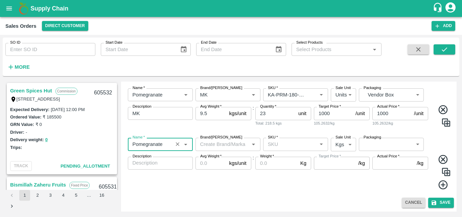
click at [214, 145] on input "Brand/[PERSON_NAME]" at bounding box center [223, 144] width 50 height 9
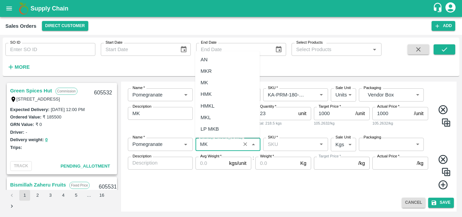
click at [210, 80] on div "MK" at bounding box center [227, 83] width 65 height 12
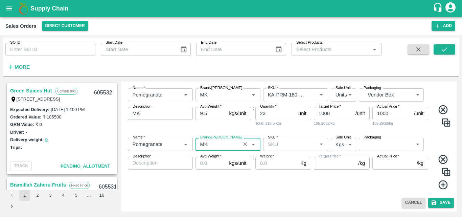
type input "MK"
click at [291, 143] on input "SKU   *" at bounding box center [290, 144] width 50 height 9
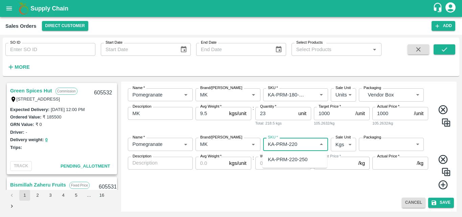
click at [295, 161] on div "KA-PRM-220-250" at bounding box center [288, 159] width 40 height 7
type input "KA-PRM-220-250"
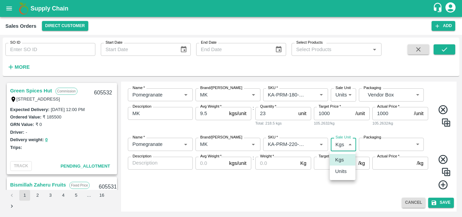
click at [340, 143] on body "Supply Chain Sales Orders Direct Customer Add SO ID SO ID Start Date Start Date…" at bounding box center [231, 108] width 462 height 217
click at [342, 173] on p "Units" at bounding box center [341, 170] width 12 height 7
type input "2"
click at [383, 144] on body "Supply Chain Sales Orders Direct Customer Add SO ID SO ID Start Date Start Date…" at bounding box center [231, 108] width 462 height 217
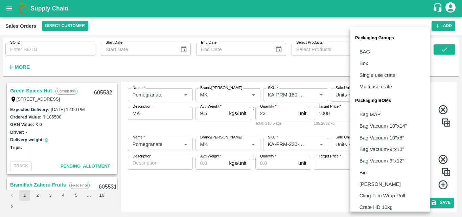
scroll to position [190, 0]
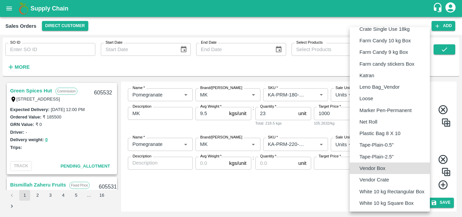
type input "BOM/276"
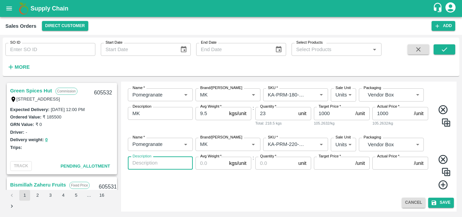
click at [167, 166] on textarea "Description" at bounding box center [160, 162] width 55 height 7
type textarea "MK"
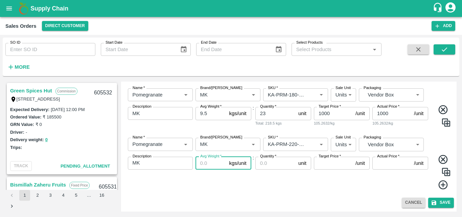
click at [209, 166] on input "Avg Weight   *" at bounding box center [211, 163] width 31 height 13
type input "9.5"
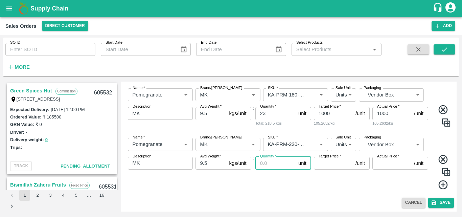
click at [264, 166] on input "Quantity   *" at bounding box center [275, 163] width 40 height 13
type input "26"
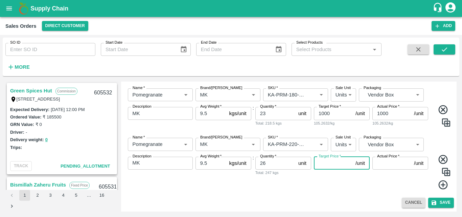
click at [326, 166] on input "Target Price   *" at bounding box center [333, 163] width 39 height 13
type input "1100"
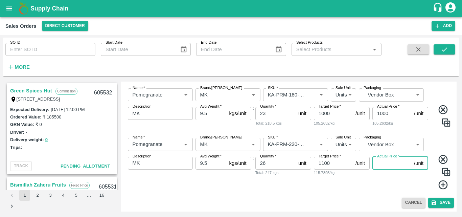
click at [383, 167] on input "Actual Price   *" at bounding box center [391, 163] width 39 height 13
type input "1100"
click at [443, 187] on icon at bounding box center [443, 184] width 11 height 11
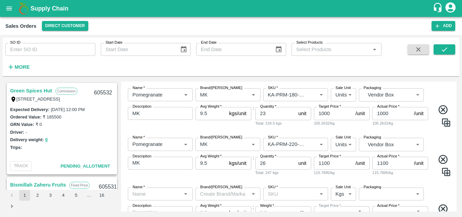
scroll to position [267, 0]
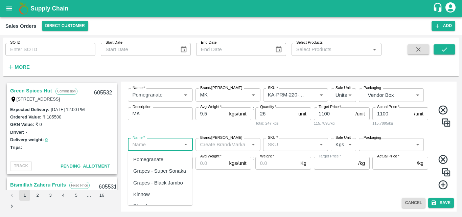
click at [164, 148] on input "Name   *" at bounding box center [155, 144] width 50 height 9
click at [161, 161] on div "Pomegranate" at bounding box center [148, 159] width 30 height 7
type input "Pomegranate"
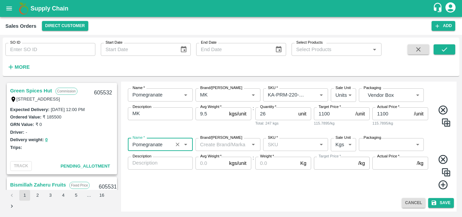
click at [225, 144] on input "Brand/[PERSON_NAME]" at bounding box center [223, 144] width 50 height 9
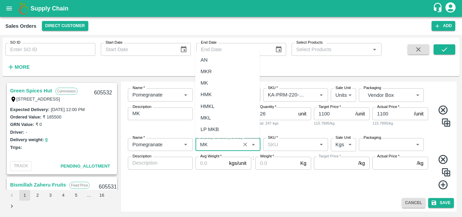
click at [201, 78] on div "MK" at bounding box center [227, 83] width 65 height 12
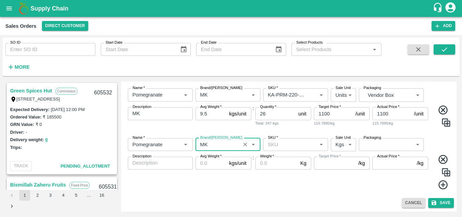
click at [288, 150] on div "SKU   *" at bounding box center [295, 144] width 65 height 13
type input "MK"
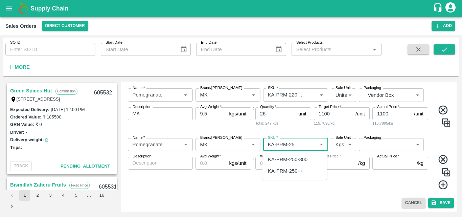
click at [294, 160] on div "KA-PRM-250-300" at bounding box center [288, 159] width 40 height 7
type input "KA-PRM-250-300"
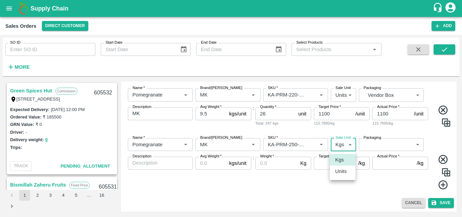
click at [342, 145] on body "Supply Chain Sales Orders Direct Customer Add SO ID SO ID Start Date Start Date…" at bounding box center [231, 108] width 462 height 217
click at [342, 168] on p "Units" at bounding box center [341, 170] width 12 height 7
type input "2"
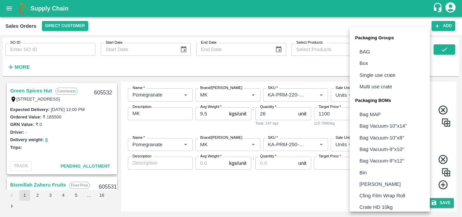
click at [383, 147] on body "Supply Chain Sales Orders Direct Customer Add SO ID SO ID Start Date Start Date…" at bounding box center [231, 108] width 462 height 217
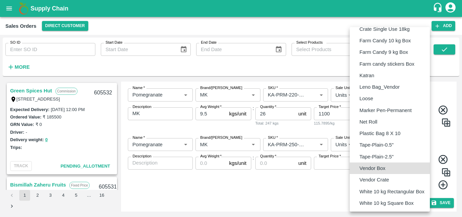
type input "BOM/276"
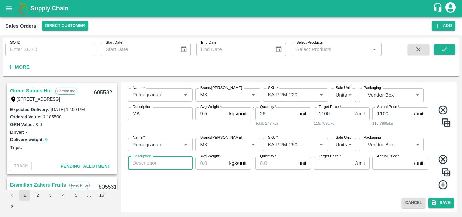
click at [143, 165] on textarea "Description" at bounding box center [160, 162] width 55 height 7
type textarea "MK"
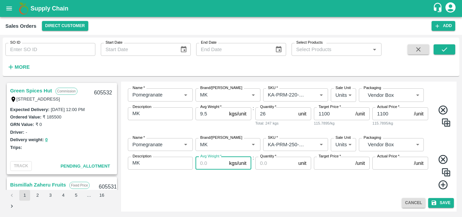
click at [202, 168] on input "Avg Weight   *" at bounding box center [211, 163] width 31 height 13
type input "9.5"
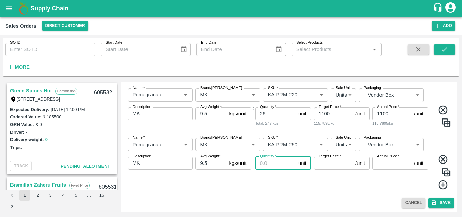
click at [270, 169] on input "Quantity   *" at bounding box center [275, 163] width 40 height 13
type input "10"
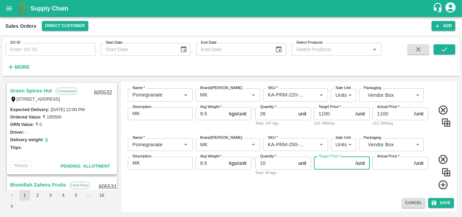
click at [319, 163] on input "Target Price   *" at bounding box center [333, 163] width 39 height 13
type input "1200"
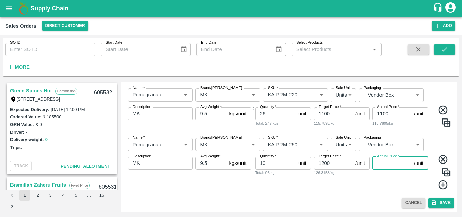
click at [384, 163] on input "Actual Price   *" at bounding box center [391, 163] width 39 height 13
type input "12"
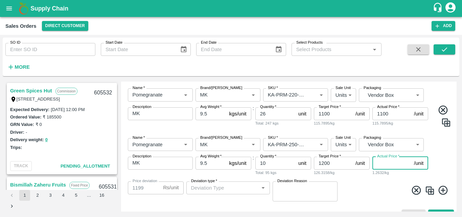
type input "1188"
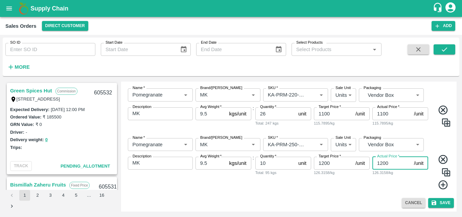
type input "1200"
click at [441, 184] on icon at bounding box center [443, 184] width 11 height 11
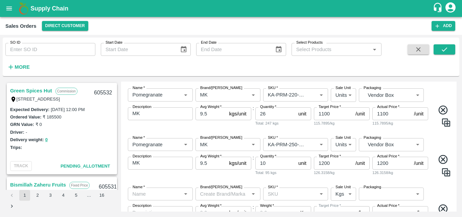
scroll to position [317, 0]
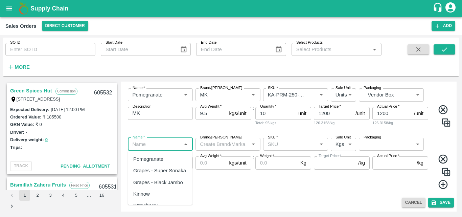
click at [165, 146] on input "Name   *" at bounding box center [155, 144] width 50 height 9
click at [159, 155] on div "Pomegranate" at bounding box center [148, 158] width 30 height 7
type input "Pomegranate"
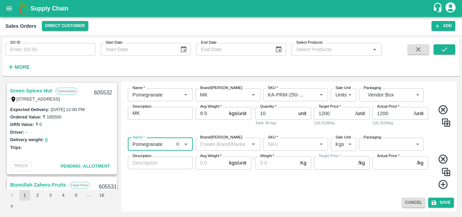
click at [206, 148] on input "Brand/[PERSON_NAME]" at bounding box center [223, 144] width 50 height 9
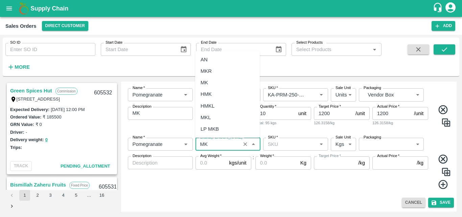
click at [210, 80] on div "MK" at bounding box center [227, 83] width 65 height 12
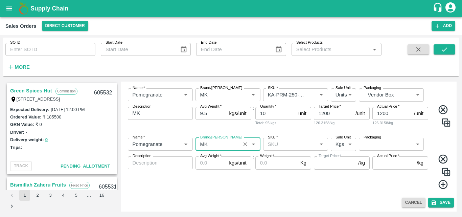
type input "MK"
click at [284, 146] on input "SKU   *" at bounding box center [290, 144] width 50 height 9
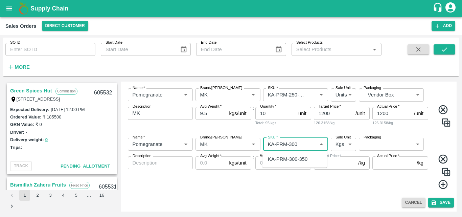
click at [298, 160] on div "KA-PRM-300-350" at bounding box center [288, 158] width 40 height 7
type input "KA-PRM-300-350"
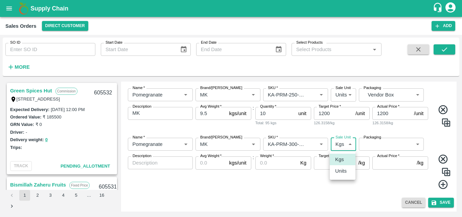
click at [340, 144] on body "Supply Chain Sales Orders Direct Customer Add SO ID SO ID Start Date Start Date…" at bounding box center [231, 108] width 462 height 217
click at [343, 174] on p "Units" at bounding box center [341, 170] width 12 height 7
type input "2"
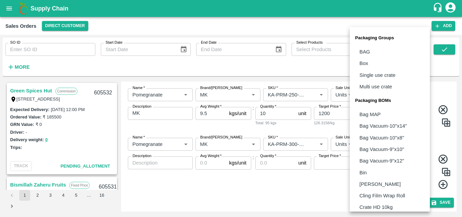
click at [380, 143] on body "Supply Chain Sales Orders Direct Customer Add SO ID SO ID Start Date Start Date…" at bounding box center [231, 108] width 462 height 217
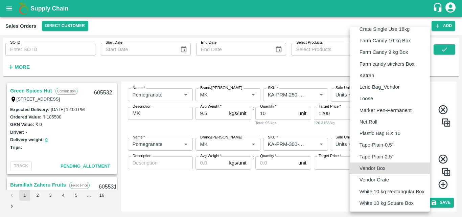
type input "BOM/276"
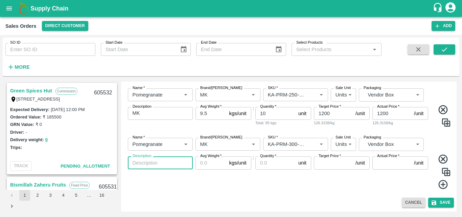
click at [158, 165] on textarea "Description" at bounding box center [160, 162] width 55 height 7
type textarea "MK"
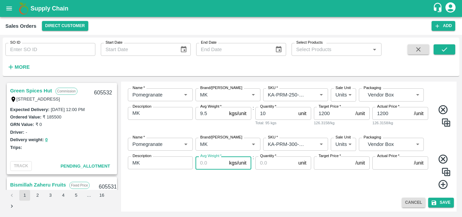
click at [200, 165] on input "Avg Weight   *" at bounding box center [211, 162] width 31 height 13
type input "9.5"
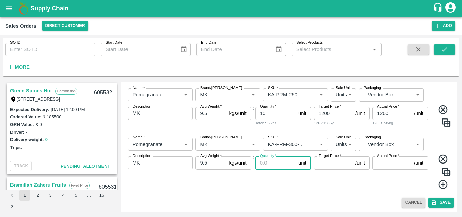
click at [279, 164] on input "Quantity   *" at bounding box center [275, 162] width 40 height 13
type input "6"
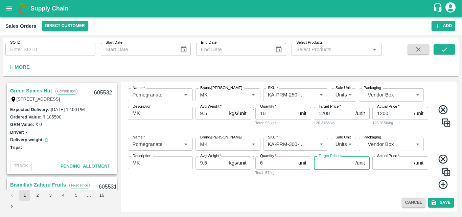
click at [328, 167] on input "Target Price   *" at bounding box center [333, 162] width 39 height 13
type input "1300"
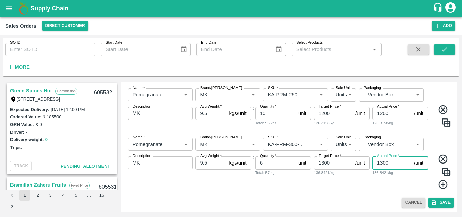
type input "1300"
click at [351, 195] on div "Add Sales Order DC   * Direct Customer 6 DC Sale Type   * Commission 2 Sale Typ…" at bounding box center [289, 147] width 336 height 130
click at [442, 183] on icon at bounding box center [442, 184] width 9 height 9
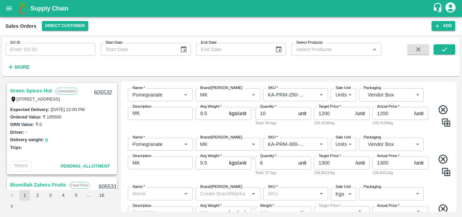
scroll to position [366, 0]
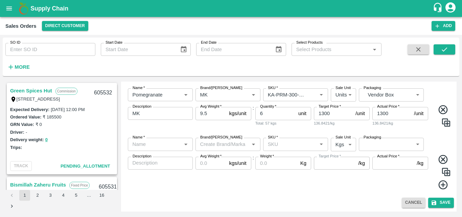
click at [160, 150] on div "Name   *" at bounding box center [160, 144] width 65 height 13
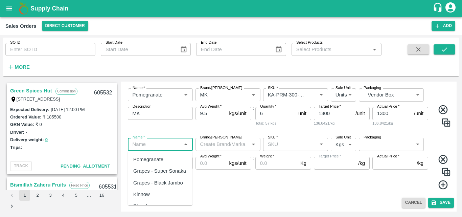
click at [159, 158] on div "Pomegranate" at bounding box center [148, 159] width 30 height 7
type input "Pomegranate"
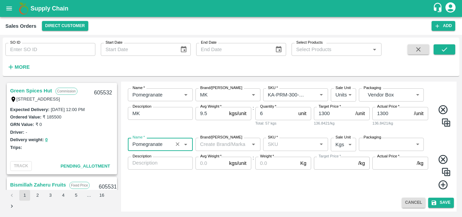
click at [211, 147] on input "Brand/[PERSON_NAME]" at bounding box center [223, 144] width 50 height 9
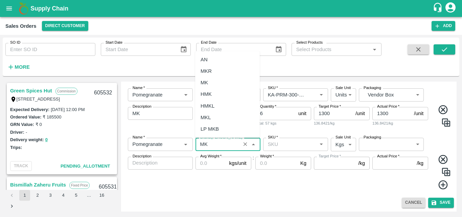
click at [208, 77] on div "MK" at bounding box center [227, 83] width 65 height 12
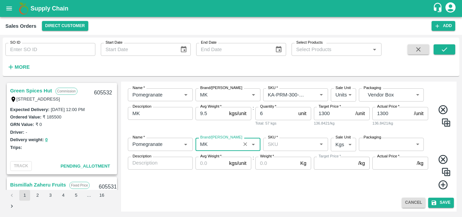
click at [290, 147] on input "SKU   *" at bounding box center [290, 144] width 50 height 9
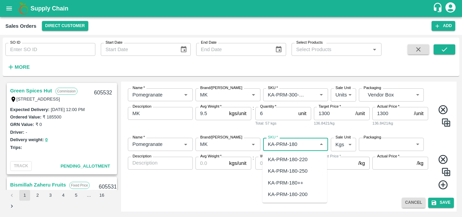
click at [295, 179] on div "KA-PRM-180++" at bounding box center [286, 182] width 36 height 7
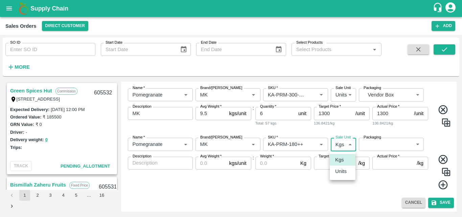
click at [338, 144] on body "Supply Chain Sales Orders Direct Customer Add SO ID SO ID Start Date Start Date…" at bounding box center [231, 108] width 462 height 217
click at [347, 175] on div "Units" at bounding box center [342, 170] width 15 height 7
click at [388, 140] on body "Supply Chain Sales Orders Direct Customer Add SO ID SO ID Start Date Start Date…" at bounding box center [231, 108] width 462 height 217
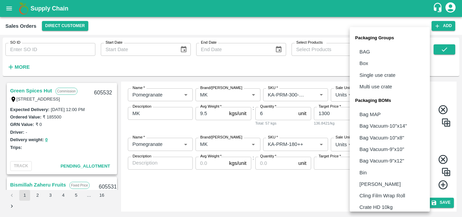
scroll to position [190, 0]
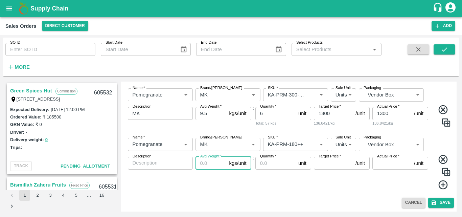
click at [206, 163] on input "Avg Weight   *" at bounding box center [211, 163] width 31 height 13
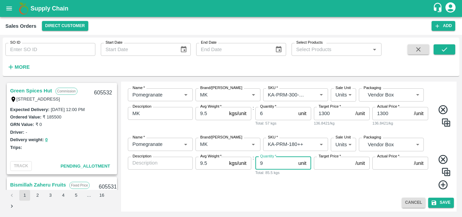
click at [324, 168] on input "Target Price   *" at bounding box center [333, 163] width 39 height 13
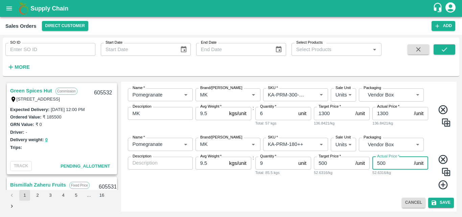
click at [178, 168] on div "x Description" at bounding box center [160, 163] width 65 height 13
click at [443, 186] on icon at bounding box center [443, 184] width 11 height 11
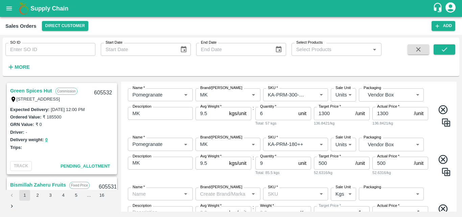
scroll to position [416, 0]
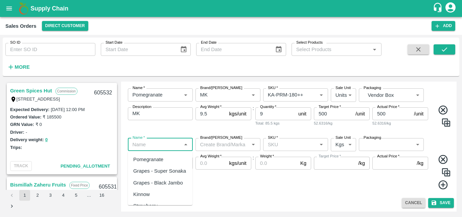
click at [156, 148] on input "Name   *" at bounding box center [155, 144] width 50 height 9
click at [161, 162] on div "Pomegranate" at bounding box center [148, 159] width 30 height 7
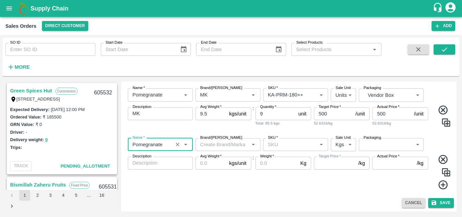
click at [204, 147] on input "Brand/[PERSON_NAME]" at bounding box center [223, 144] width 50 height 9
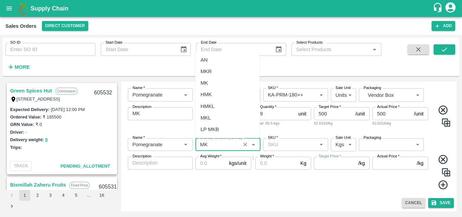
click at [204, 82] on div "MK" at bounding box center [204, 82] width 7 height 7
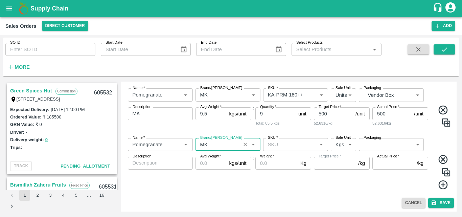
click at [282, 146] on input "SKU   *" at bounding box center [290, 144] width 50 height 9
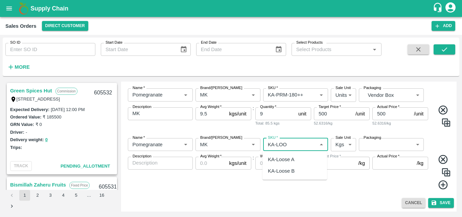
click at [289, 159] on div "KA-Loose A" at bounding box center [281, 159] width 26 height 7
click at [333, 143] on body "Supply Chain Sales Orders Direct Customer Add SO ID SO ID Start Date Start Date…" at bounding box center [231, 108] width 462 height 217
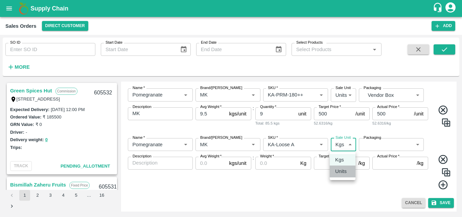
click at [336, 172] on p "Units" at bounding box center [341, 170] width 12 height 7
click at [387, 148] on body "Supply Chain Sales Orders Direct Customer Add SO ID SO ID Start Date Start Date…" at bounding box center [231, 108] width 462 height 217
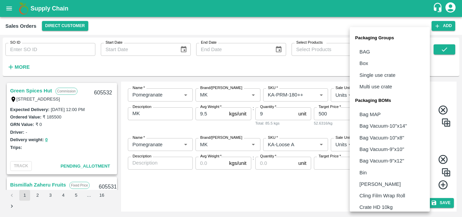
scroll to position [190, 0]
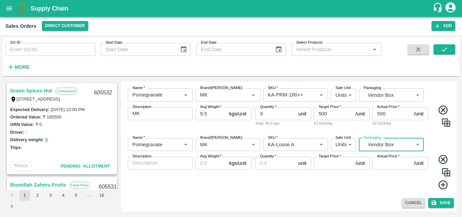
click at [208, 165] on input "Avg Weight   *" at bounding box center [211, 163] width 31 height 13
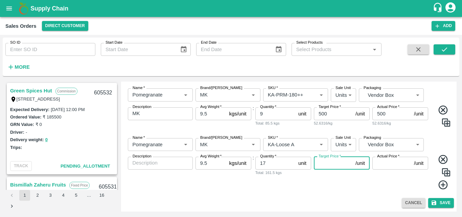
click at [331, 164] on input "Target Price   *" at bounding box center [333, 163] width 39 height 13
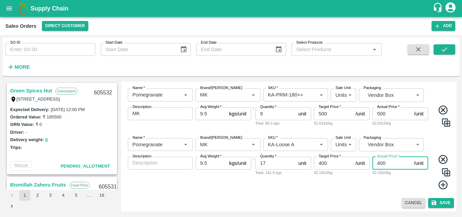
click at [337, 184] on div "Target Price   * 400 /unit Target Price 42.1053/kg" at bounding box center [342, 173] width 56 height 33
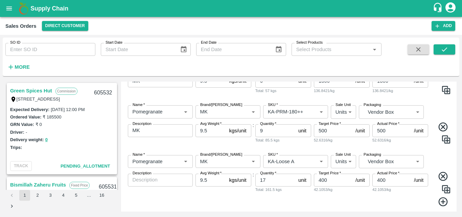
scroll to position [416, 0]
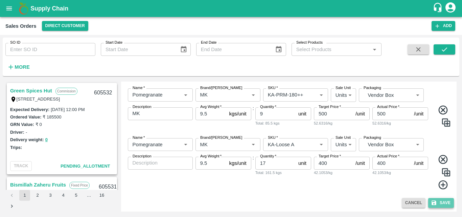
click at [439, 203] on button "Save" at bounding box center [441, 203] width 26 height 10
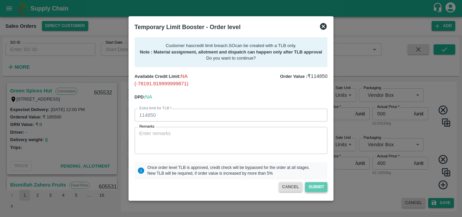
click at [326, 187] on button "Submit" at bounding box center [316, 187] width 22 height 10
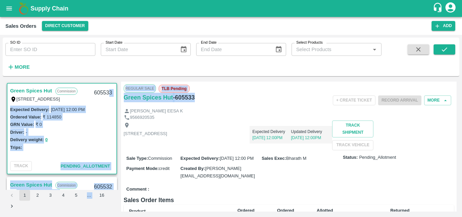
drag, startPoint x: 199, startPoint y: 98, endPoint x: 115, endPoint y: 105, distance: 83.8
click at [115, 105] on div "Green Spices Hut Commission [STREET_ADDRESS] 605533 Expected Delivery : [DATE] …" at bounding box center [230, 147] width 451 height 130
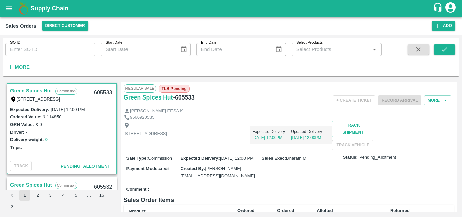
click at [262, 105] on div "+ Create Ticket Record Arrival More" at bounding box center [344, 100] width 220 height 15
drag, startPoint x: 198, startPoint y: 99, endPoint x: 126, endPoint y: 103, distance: 71.8
click at [126, 103] on div "Green Spices Hut - 605533" at bounding box center [179, 100] width 110 height 15
drag, startPoint x: 126, startPoint y: 103, endPoint x: 122, endPoint y: 99, distance: 5.0
click at [122, 99] on div "Regular Sale TLB Pending Green Spices Hut - 605533 + Create Ticket Record Arriv…" at bounding box center [289, 147] width 336 height 130
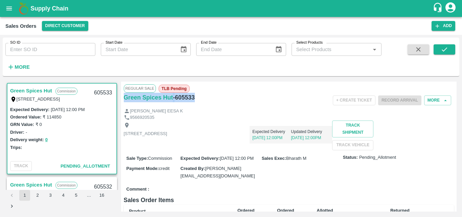
drag, startPoint x: 208, startPoint y: 99, endPoint x: 123, endPoint y: 105, distance: 85.1
click at [123, 105] on div "Regular Sale TLB Pending Green Spices Hut - 605533 + Create Ticket Record Arriv…" at bounding box center [289, 147] width 336 height 130
copy div "Green Spices Hut - 605533"
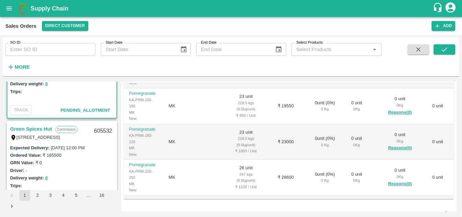
scroll to position [56, 0]
click at [44, 127] on link "Green Spices Hut" at bounding box center [31, 128] width 42 height 9
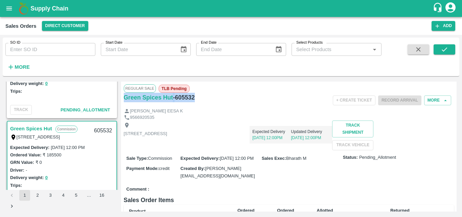
drag, startPoint x: 201, startPoint y: 98, endPoint x: 125, endPoint y: 104, distance: 76.0
click at [125, 104] on div "Green Spices Hut - 605532" at bounding box center [179, 100] width 110 height 15
copy div "Green Spices Hut - 605532"
click at [167, 125] on div "[STREET_ADDRESS]" at bounding box center [146, 135] width 44 height 26
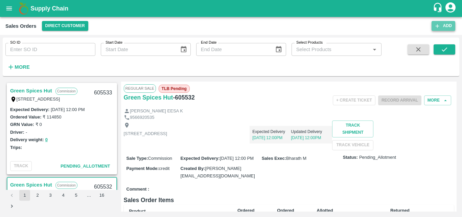
click at [443, 25] on button "Add" at bounding box center [444, 26] width 24 height 10
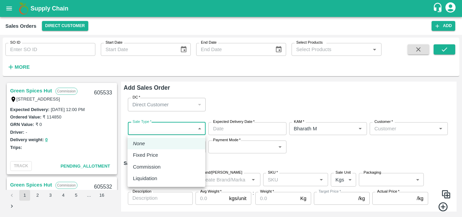
click at [195, 125] on body "Supply Chain Sales Orders Direct Customer Add SO ID SO ID Start Date Start Date…" at bounding box center [231, 108] width 462 height 217
click at [146, 170] on p "Commission" at bounding box center [147, 166] width 28 height 7
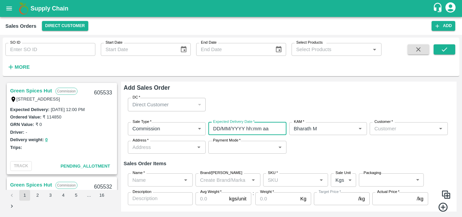
click at [264, 129] on input "DD/MM/YYYY hh:mm aa" at bounding box center [244, 128] width 73 height 13
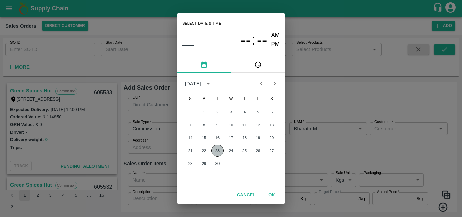
click at [215, 150] on button "23" at bounding box center [217, 150] width 12 height 12
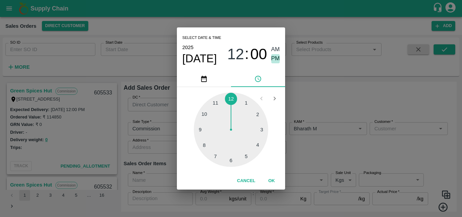
click at [275, 60] on span "PM" at bounding box center [275, 58] width 9 height 9
click at [266, 184] on button "OK" at bounding box center [272, 181] width 22 height 12
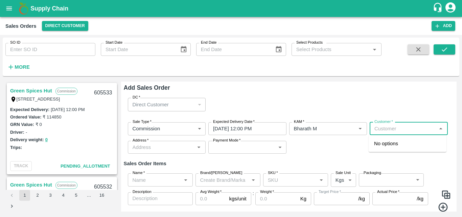
click at [396, 131] on input "Customer   *" at bounding box center [403, 128] width 63 height 9
click at [402, 142] on p "Green Spices Hut" at bounding box center [394, 143] width 40 height 7
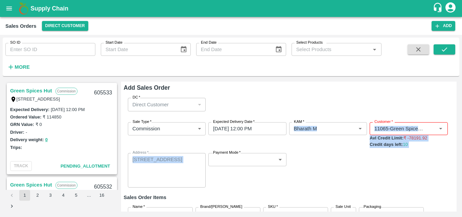
drag, startPoint x: 276, startPoint y: 150, endPoint x: 276, endPoint y: 160, distance: 10.8
click at [276, 160] on div "Sale Type   * Commission 2 Sale Type Expected Delivery Date   * [DATE] 12:00 PM…" at bounding box center [289, 155] width 330 height 76
click at [346, 179] on div "Sale Type   * Commission 2 Sale Type Expected Delivery Date   * [DATE] 12:00 PM…" at bounding box center [289, 155] width 330 height 76
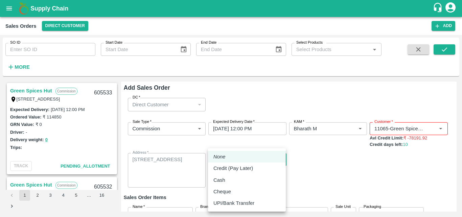
click at [278, 157] on body "Supply Chain Sales Orders Direct Customer Add SO ID SO ID Start Date Start Date…" at bounding box center [231, 108] width 462 height 217
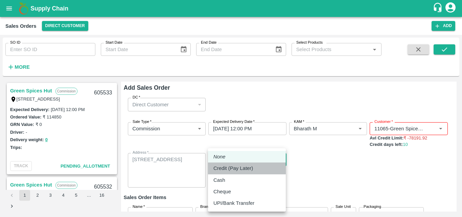
click at [231, 171] on p "Credit (Pay Later)" at bounding box center [233, 167] width 40 height 7
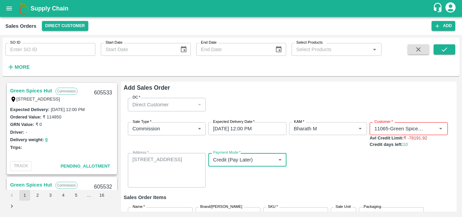
scroll to position [56, 0]
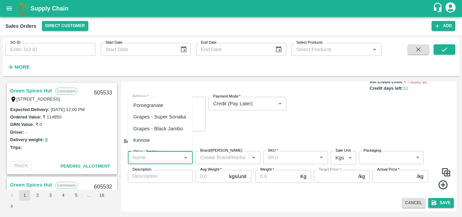
click at [166, 160] on input "Name   *" at bounding box center [155, 157] width 50 height 9
click at [161, 109] on div "Pomegranate" at bounding box center [148, 104] width 30 height 7
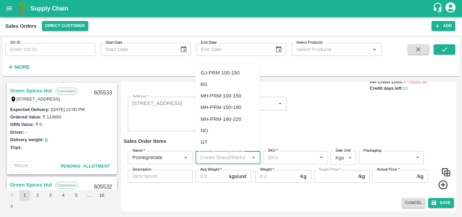
click at [218, 155] on input "Brand/[PERSON_NAME]" at bounding box center [223, 157] width 50 height 9
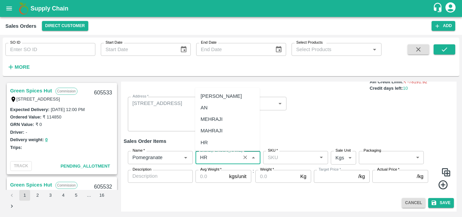
click at [210, 145] on div "HR" at bounding box center [227, 143] width 65 height 12
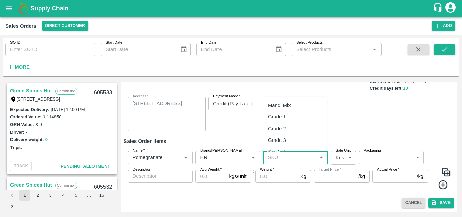
click at [287, 160] on input "SKU   *" at bounding box center [290, 157] width 50 height 9
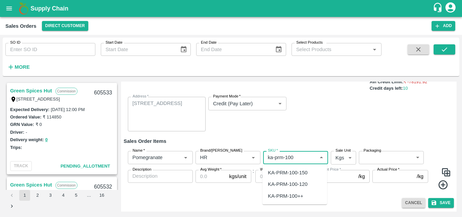
click at [300, 173] on div "KA-PRM-100-150" at bounding box center [288, 172] width 40 height 7
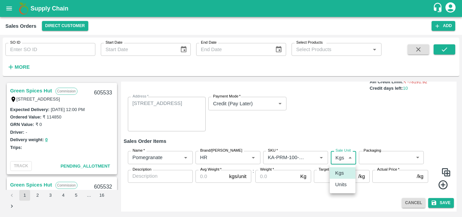
click at [343, 155] on body "Supply Chain Sales Orders Direct Customer Add SO ID SO ID Start Date Start Date…" at bounding box center [231, 108] width 462 height 217
click at [343, 189] on li "Units" at bounding box center [343, 185] width 26 height 12
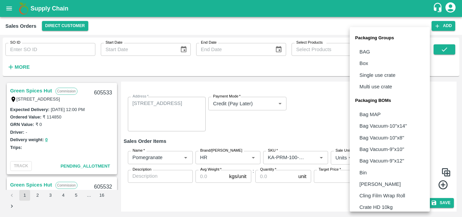
click at [379, 156] on body "Supply Chain Sales Orders Direct Customer Add SO ID SO ID Start Date Start Date…" at bounding box center [231, 108] width 462 height 217
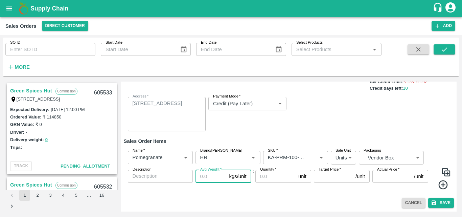
click at [207, 178] on input "Avg Weight   *" at bounding box center [211, 176] width 31 height 13
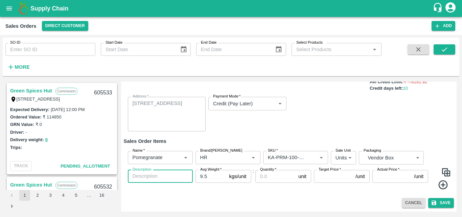
click at [154, 180] on textarea "Description" at bounding box center [160, 176] width 55 height 7
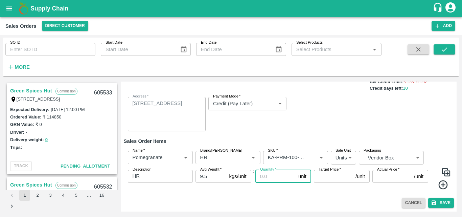
click at [271, 181] on input "Quantity   *" at bounding box center [275, 176] width 40 height 13
click at [329, 208] on div "Add Sales Order DC   * Direct Customer 6 DC Sale Type   * Commission 2 Sale Typ…" at bounding box center [289, 147] width 336 height 130
click at [438, 185] on icon at bounding box center [443, 184] width 11 height 11
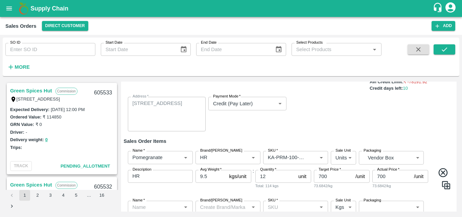
scroll to position [119, 0]
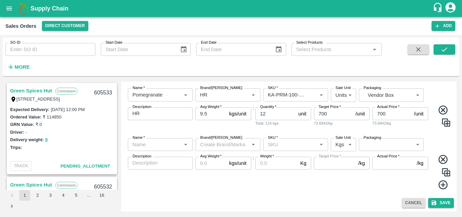
click at [170, 150] on div "Name   *" at bounding box center [160, 144] width 65 height 13
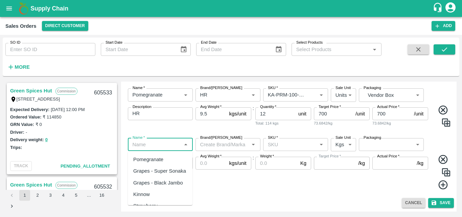
click at [151, 158] on div "Pomegranate" at bounding box center [148, 159] width 30 height 7
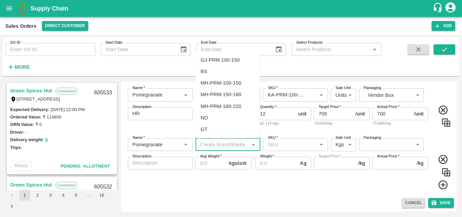
click at [213, 143] on input "Brand/[PERSON_NAME]" at bounding box center [223, 144] width 50 height 9
click at [209, 127] on div "HR" at bounding box center [227, 130] width 65 height 12
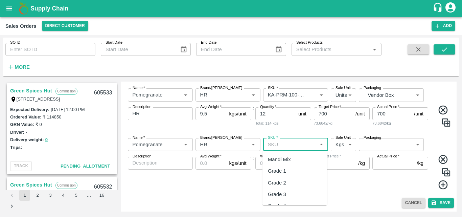
click at [281, 146] on input "SKU   *" at bounding box center [290, 144] width 50 height 9
click at [308, 162] on div "KA-PRM-150-180" at bounding box center [294, 160] width 65 height 12
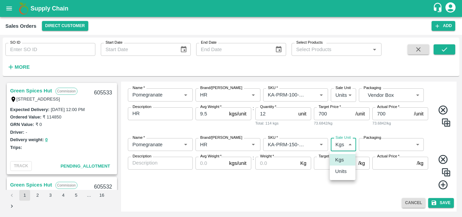
click at [338, 146] on body "Supply Chain Sales Orders Direct Customer Add SO ID SO ID Start Date Start Date…" at bounding box center [231, 108] width 462 height 217
click at [343, 171] on p "Units" at bounding box center [341, 170] width 12 height 7
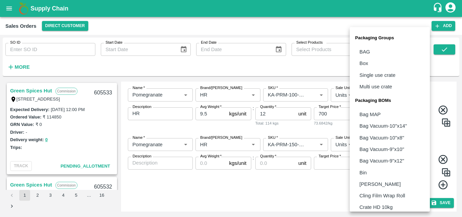
click at [389, 149] on body "Supply Chain Sales Orders Direct Customer Add SO ID SO ID Start Date Start Date…" at bounding box center [231, 108] width 462 height 217
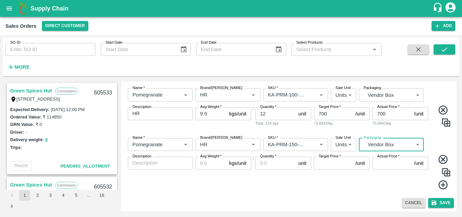
click at [168, 163] on textarea "Description" at bounding box center [160, 162] width 55 height 7
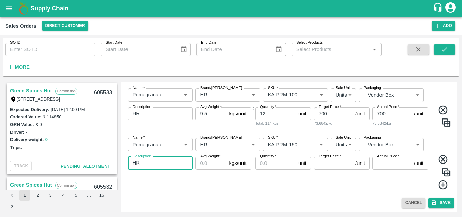
click at [208, 165] on input "Avg Weight   *" at bounding box center [211, 163] width 31 height 13
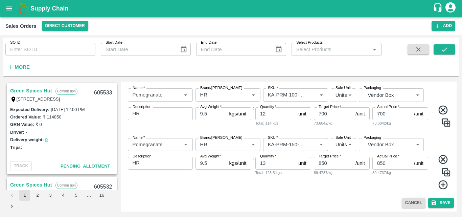
click at [441, 184] on icon at bounding box center [443, 184] width 11 height 11
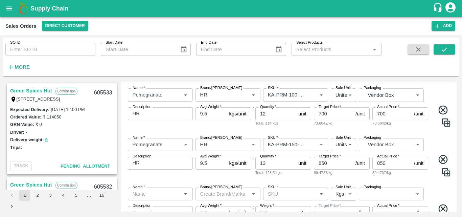
scroll to position [168, 0]
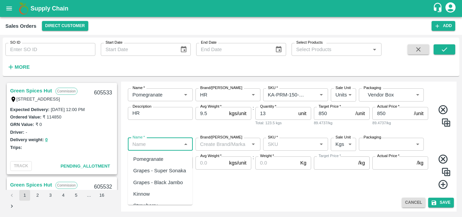
click at [164, 147] on input "Name   *" at bounding box center [155, 144] width 50 height 9
click at [163, 158] on div "Pomegranate" at bounding box center [148, 158] width 30 height 7
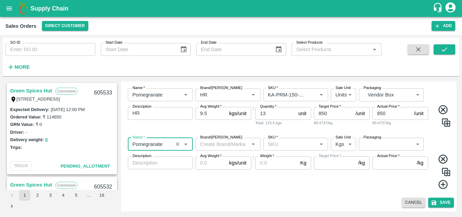
click at [208, 148] on input "Brand/[PERSON_NAME]" at bounding box center [223, 144] width 50 height 9
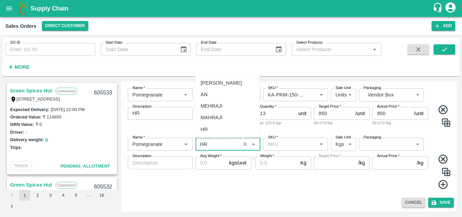
click at [210, 132] on div "HR" at bounding box center [227, 129] width 65 height 12
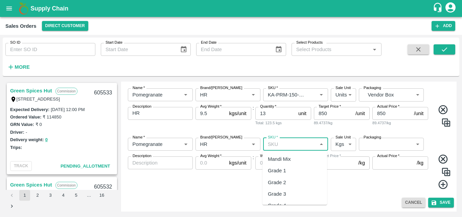
click at [288, 145] on input "SKU   *" at bounding box center [290, 144] width 50 height 9
click at [297, 155] on div "KA-PRM-180-220" at bounding box center [294, 159] width 65 height 12
click at [341, 145] on body "Supply Chain Sales Orders Direct Customer Add SO ID SO ID Start Date Start Date…" at bounding box center [231, 108] width 462 height 217
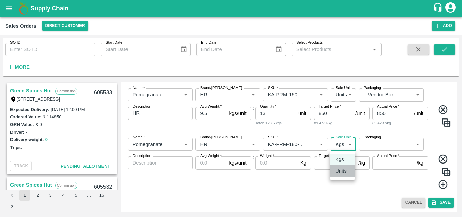
click at [344, 170] on p "Units" at bounding box center [341, 170] width 12 height 7
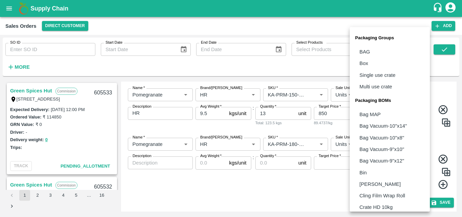
click at [379, 150] on body "Supply Chain Sales Orders Direct Customer Add SO ID SO ID Start Date Start Date…" at bounding box center [231, 108] width 462 height 217
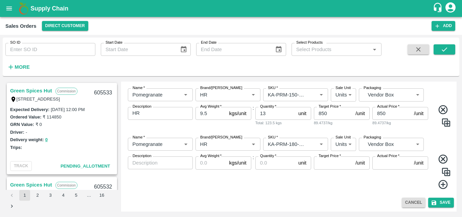
click at [151, 168] on div "x Description" at bounding box center [160, 162] width 65 height 13
click at [204, 165] on input "Avg Weight   *" at bounding box center [211, 162] width 31 height 13
click at [278, 166] on input "Quantity   *" at bounding box center [275, 162] width 40 height 13
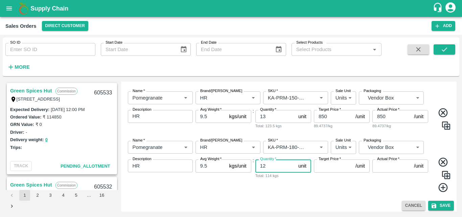
scroll to position [168, 0]
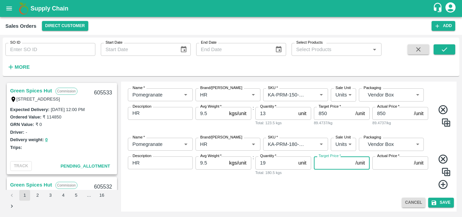
click at [329, 164] on input "Target Price   *" at bounding box center [333, 162] width 39 height 13
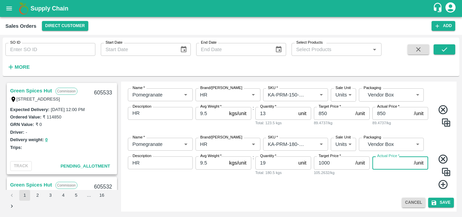
click at [385, 164] on input "Actual Price   *" at bounding box center [391, 162] width 39 height 13
click at [443, 186] on icon at bounding box center [443, 184] width 11 height 11
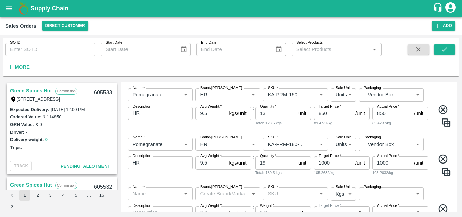
scroll to position [218, 0]
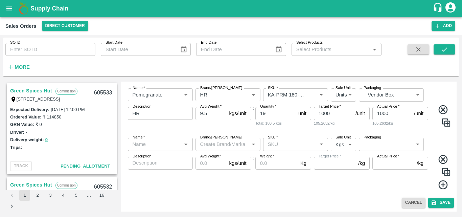
click at [177, 144] on input "Name   *" at bounding box center [155, 144] width 50 height 9
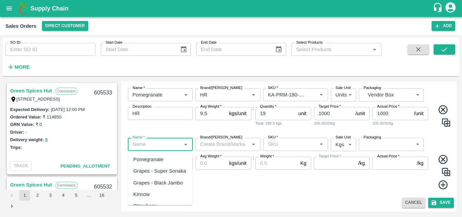
click at [161, 162] on div "Pomegranate" at bounding box center [148, 159] width 30 height 7
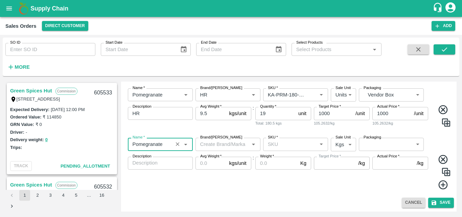
click at [215, 146] on input "Brand/[PERSON_NAME]" at bounding box center [223, 144] width 50 height 9
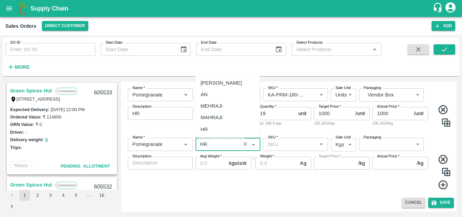
click at [207, 129] on div "HR" at bounding box center [204, 128] width 7 height 7
click at [285, 143] on input "SKU   *" at bounding box center [290, 144] width 50 height 9
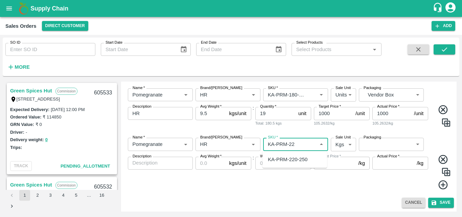
click at [298, 160] on div "KA-PRM-220-250" at bounding box center [288, 159] width 40 height 7
click at [339, 146] on body "Supply Chain Sales Orders Direct Customer Add SO ID SO ID Start Date Start Date…" at bounding box center [231, 108] width 462 height 217
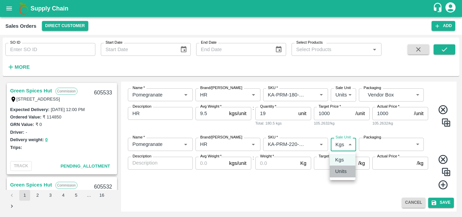
click at [342, 172] on p "Units" at bounding box center [341, 170] width 12 height 7
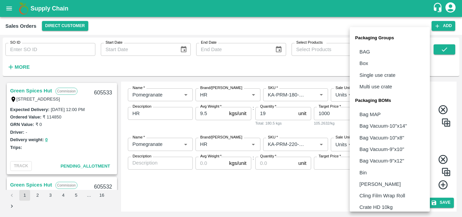
click at [379, 151] on body "Supply Chain Sales Orders Direct Customer Add SO ID SO ID Start Date Start Date…" at bounding box center [231, 108] width 462 height 217
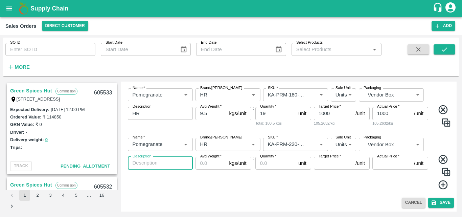
click at [164, 161] on textarea "Description" at bounding box center [160, 162] width 55 height 7
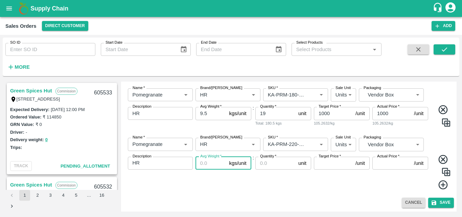
click at [211, 163] on input "Avg Weight   *" at bounding box center [211, 163] width 31 height 13
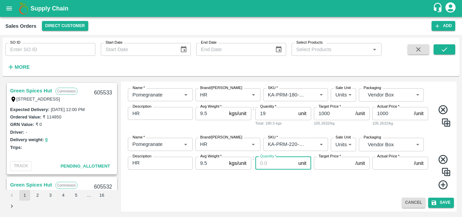
click at [277, 163] on input "Quantity   *" at bounding box center [275, 163] width 40 height 13
click at [327, 165] on input "Target Price   *" at bounding box center [333, 163] width 39 height 13
click at [358, 194] on div "Name   * Name   * Brand/[PERSON_NAME]/[PERSON_NAME]   * SKU   * Sale Unit Units…" at bounding box center [289, 163] width 330 height 63
click at [443, 182] on icon at bounding box center [443, 184] width 11 height 11
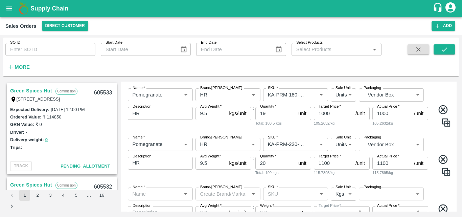
scroll to position [267, 0]
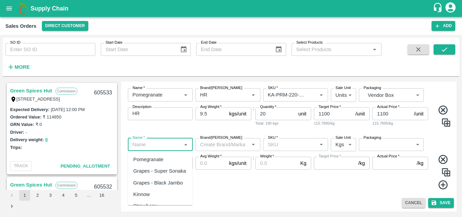
click at [170, 144] on input "Name   *" at bounding box center [155, 144] width 50 height 9
click at [158, 154] on div "Pomegranate" at bounding box center [160, 160] width 65 height 12
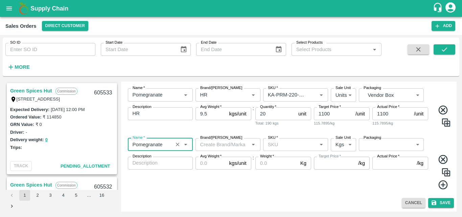
click at [215, 143] on input "Brand/[PERSON_NAME]" at bounding box center [223, 144] width 50 height 9
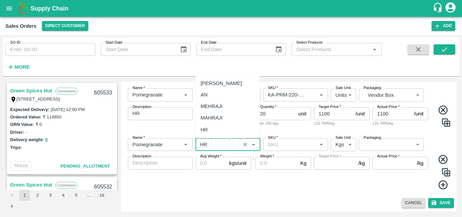
click at [209, 126] on div "HR" at bounding box center [227, 130] width 65 height 12
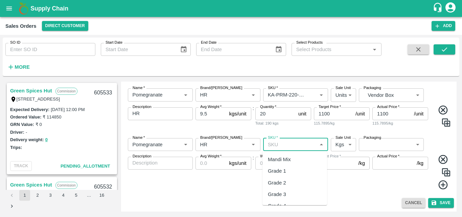
click at [283, 145] on input "SKU   *" at bounding box center [290, 144] width 50 height 9
click at [302, 158] on div "KA-PRM-250-300" at bounding box center [288, 159] width 40 height 7
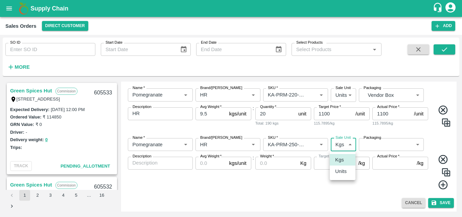
click at [342, 141] on body "Supply Chain Sales Orders Direct Customer Add SO ID SO ID Start Date Start Date…" at bounding box center [231, 108] width 462 height 217
click at [343, 177] on li "Units" at bounding box center [343, 171] width 26 height 12
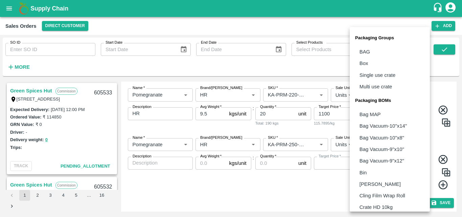
click at [381, 146] on body "Supply Chain Sales Orders Direct Customer Add SO ID SO ID Start Date Start Date…" at bounding box center [231, 108] width 462 height 217
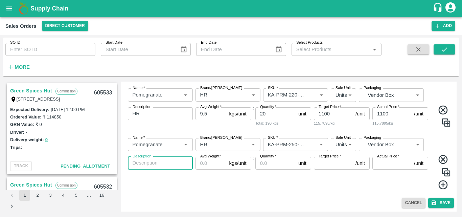
click at [159, 166] on textarea "Description" at bounding box center [160, 162] width 55 height 7
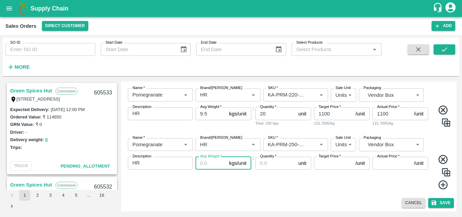
click at [209, 164] on input "Avg Weight   *" at bounding box center [211, 163] width 31 height 13
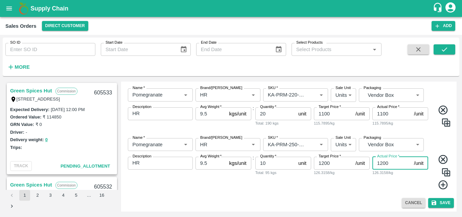
click at [441, 184] on icon at bounding box center [443, 184] width 11 height 11
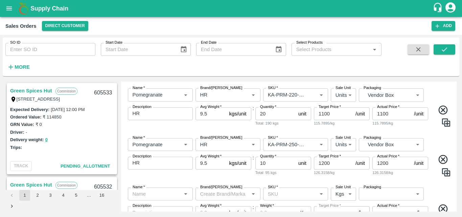
scroll to position [317, 0]
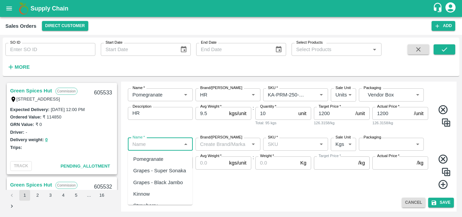
click at [152, 148] on input "Name   *" at bounding box center [155, 144] width 50 height 9
click at [158, 162] on div "Pomegranate" at bounding box center [148, 158] width 30 height 7
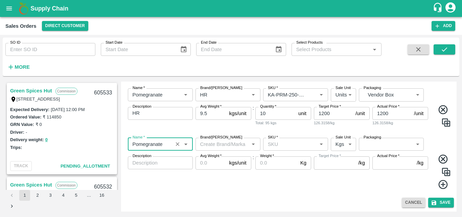
drag, startPoint x: 220, startPoint y: 139, endPoint x: 222, endPoint y: 144, distance: 5.6
click at [222, 144] on div "Brand/[PERSON_NAME]/[PERSON_NAME]" at bounding box center [228, 144] width 65 height 13
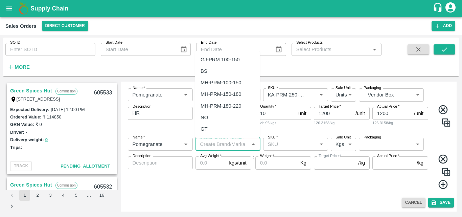
click at [222, 144] on input "Brand/[PERSON_NAME]" at bounding box center [223, 144] width 50 height 9
click at [206, 129] on div "HR" at bounding box center [204, 128] width 7 height 7
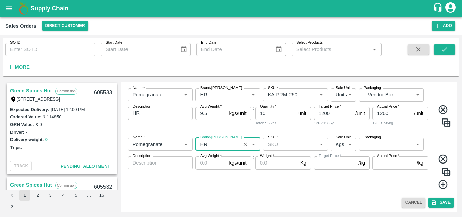
click at [275, 149] on div "SKU   *" at bounding box center [295, 144] width 65 height 13
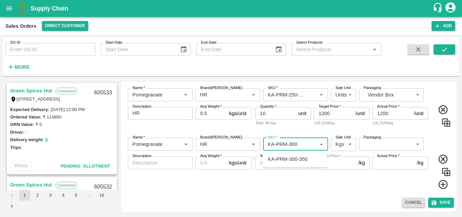
click at [292, 159] on div "KA-PRM-300-350" at bounding box center [288, 158] width 40 height 7
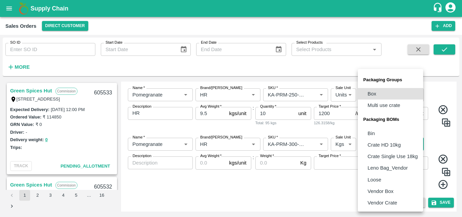
click at [393, 145] on body "Supply Chain Sales Orders Direct Customer Add SO ID SO ID Start Date Start Date…" at bounding box center [231, 108] width 462 height 217
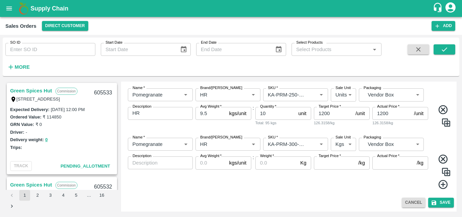
click at [148, 158] on label "Description" at bounding box center [142, 155] width 19 height 5
click at [148, 159] on textarea "Description" at bounding box center [160, 162] width 55 height 7
click at [211, 164] on input "Avg Weight   *" at bounding box center [211, 162] width 31 height 13
click at [274, 195] on div "Name   * Name   * Brand/[PERSON_NAME]/[PERSON_NAME]   * SKU   * Sale Unit Kgs 1…" at bounding box center [289, 163] width 330 height 63
click at [442, 184] on icon at bounding box center [442, 184] width 9 height 9
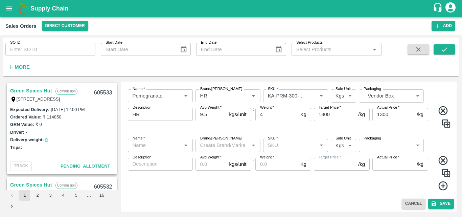
scroll to position [366, 0]
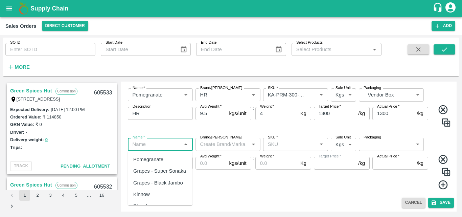
click at [164, 144] on input "Name   *" at bounding box center [155, 144] width 50 height 9
click at [165, 159] on div "Pomegranate" at bounding box center [160, 160] width 65 height 12
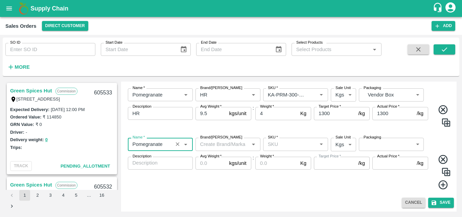
click at [226, 145] on input "Brand/[PERSON_NAME]" at bounding box center [223, 144] width 50 height 9
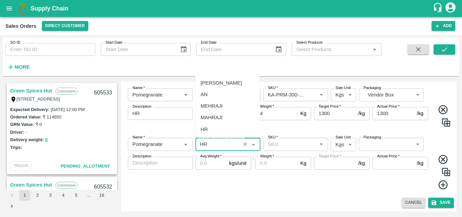
click at [208, 127] on div "HR" at bounding box center [204, 128] width 7 height 7
click at [291, 144] on input "SKU   *" at bounding box center [290, 144] width 50 height 9
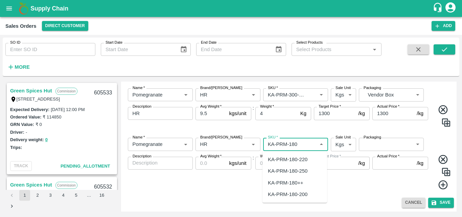
click at [293, 181] on div "KA-PRM-180++" at bounding box center [286, 182] width 36 height 7
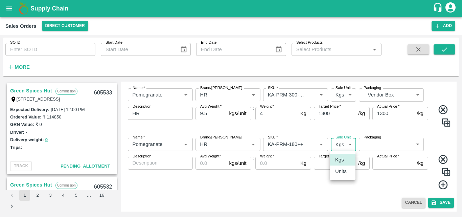
click at [339, 149] on body "Supply Chain Sales Orders Direct Customer Add SO ID SO ID Start Date Start Date…" at bounding box center [231, 108] width 462 height 217
click at [341, 170] on p "Units" at bounding box center [341, 170] width 12 height 7
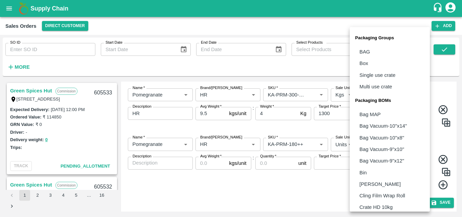
click at [379, 145] on body "Supply Chain Sales Orders Direct Customer Add SO ID SO ID Start Date Start Date…" at bounding box center [231, 108] width 462 height 217
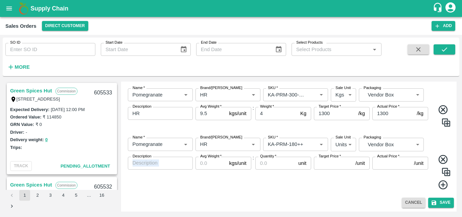
drag, startPoint x: 160, startPoint y: 171, endPoint x: 157, endPoint y: 165, distance: 7.3
click at [157, 165] on div "Description x Description" at bounding box center [160, 173] width 65 height 33
click at [157, 165] on textarea "Description" at bounding box center [160, 162] width 55 height 7
click at [213, 160] on input "Avg Weight   *" at bounding box center [211, 163] width 31 height 13
click at [329, 167] on input "Target Price   *" at bounding box center [333, 163] width 39 height 13
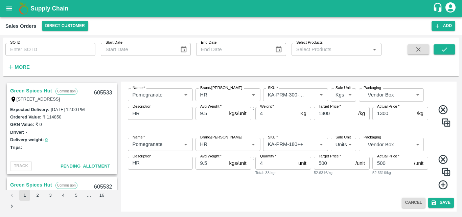
click at [441, 184] on icon at bounding box center [442, 184] width 9 height 9
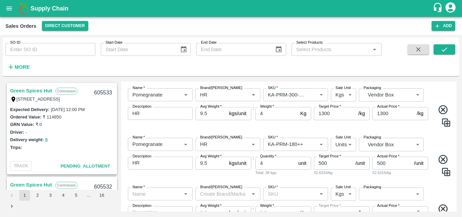
scroll to position [416, 0]
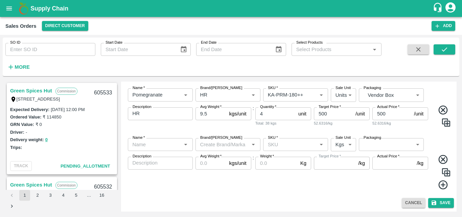
click at [164, 141] on input "Name   *" at bounding box center [155, 144] width 50 height 9
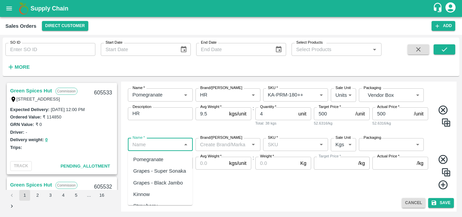
click at [155, 159] on div "Pomegranate" at bounding box center [148, 159] width 30 height 7
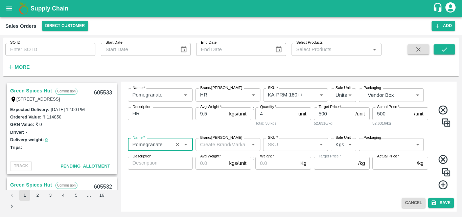
click at [235, 144] on input "Brand/[PERSON_NAME]" at bounding box center [223, 144] width 50 height 9
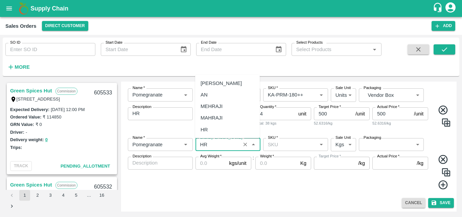
click at [201, 129] on div "HR" at bounding box center [204, 129] width 7 height 7
click at [271, 144] on input "SKU   *" at bounding box center [290, 144] width 50 height 9
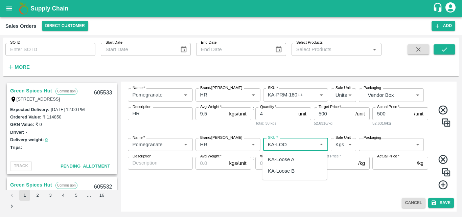
click at [292, 152] on ul "KA-Loose A KA-Loose B" at bounding box center [294, 165] width 65 height 29
click at [292, 158] on div "KA-Loose A" at bounding box center [281, 159] width 26 height 7
click at [338, 146] on body "Supply Chain Sales Orders Direct Customer Add SO ID SO ID Start Date Start Date…" at bounding box center [231, 108] width 462 height 217
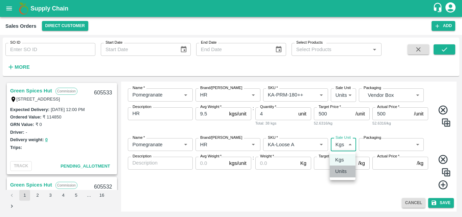
click at [340, 173] on p "Units" at bounding box center [341, 170] width 12 height 7
click at [389, 140] on body "Supply Chain Sales Orders Direct Customer Add SO ID SO ID Start Date Start Date…" at bounding box center [231, 108] width 462 height 217
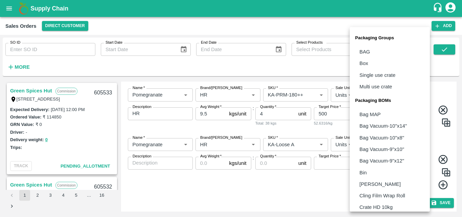
scroll to position [190, 0]
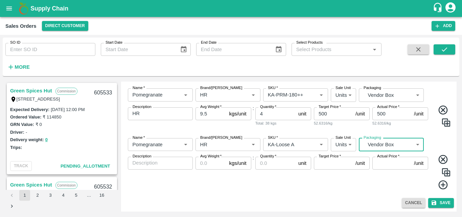
click at [169, 164] on textarea "Description" at bounding box center [160, 162] width 55 height 7
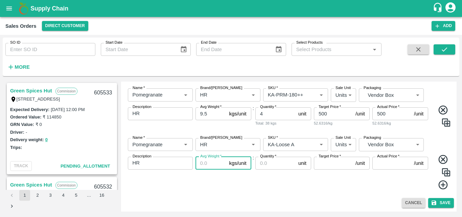
click at [208, 164] on input "Avg Weight   *" at bounding box center [211, 163] width 31 height 13
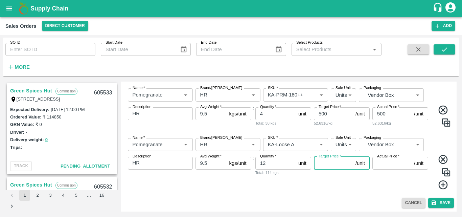
click at [334, 160] on input "Target Price   *" at bounding box center [333, 163] width 39 height 13
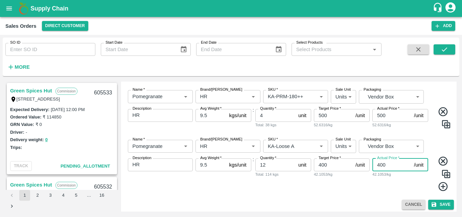
scroll to position [416, 0]
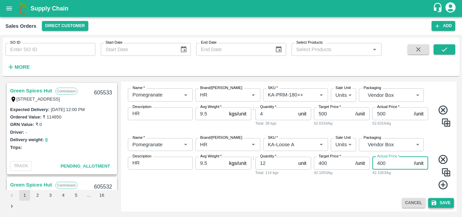
click at [438, 205] on button "Save" at bounding box center [441, 203] width 26 height 10
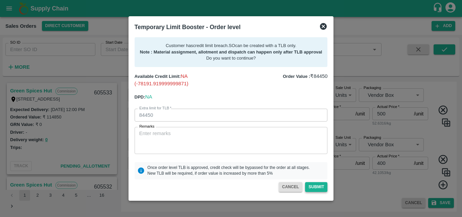
click at [313, 187] on button "Submit" at bounding box center [316, 187] width 22 height 10
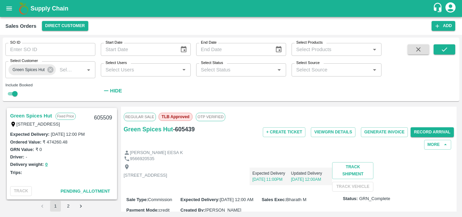
scroll to position [274, 0]
